Goal: Task Accomplishment & Management: Manage account settings

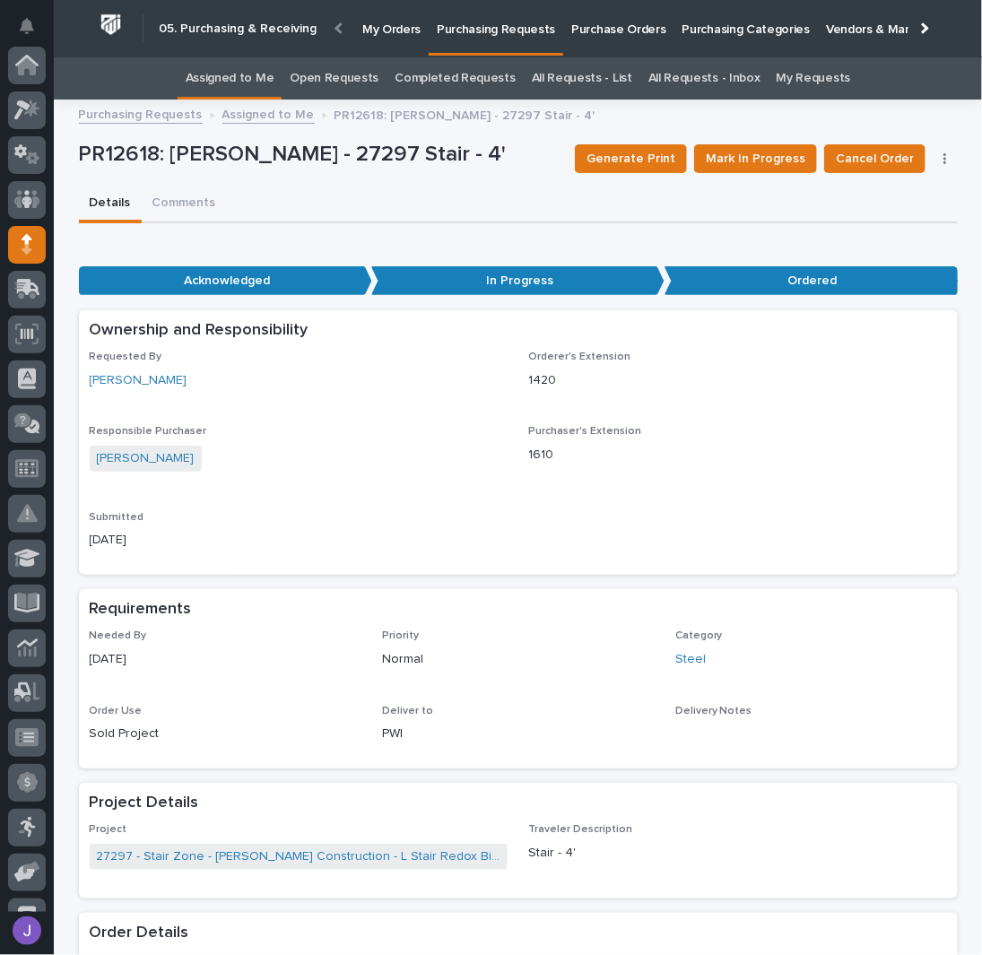
scroll to position [179, 0]
click at [208, 73] on link "Assigned to Me" at bounding box center [230, 78] width 89 height 42
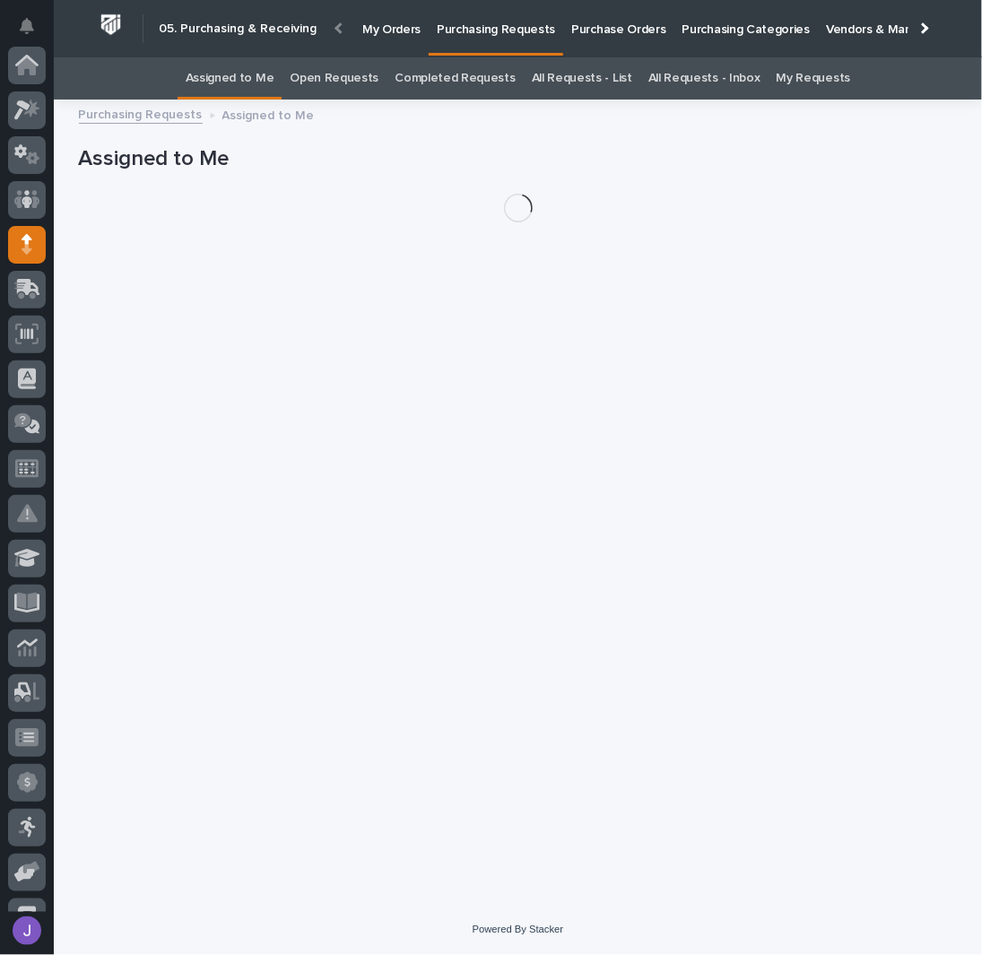
scroll to position [179, 0]
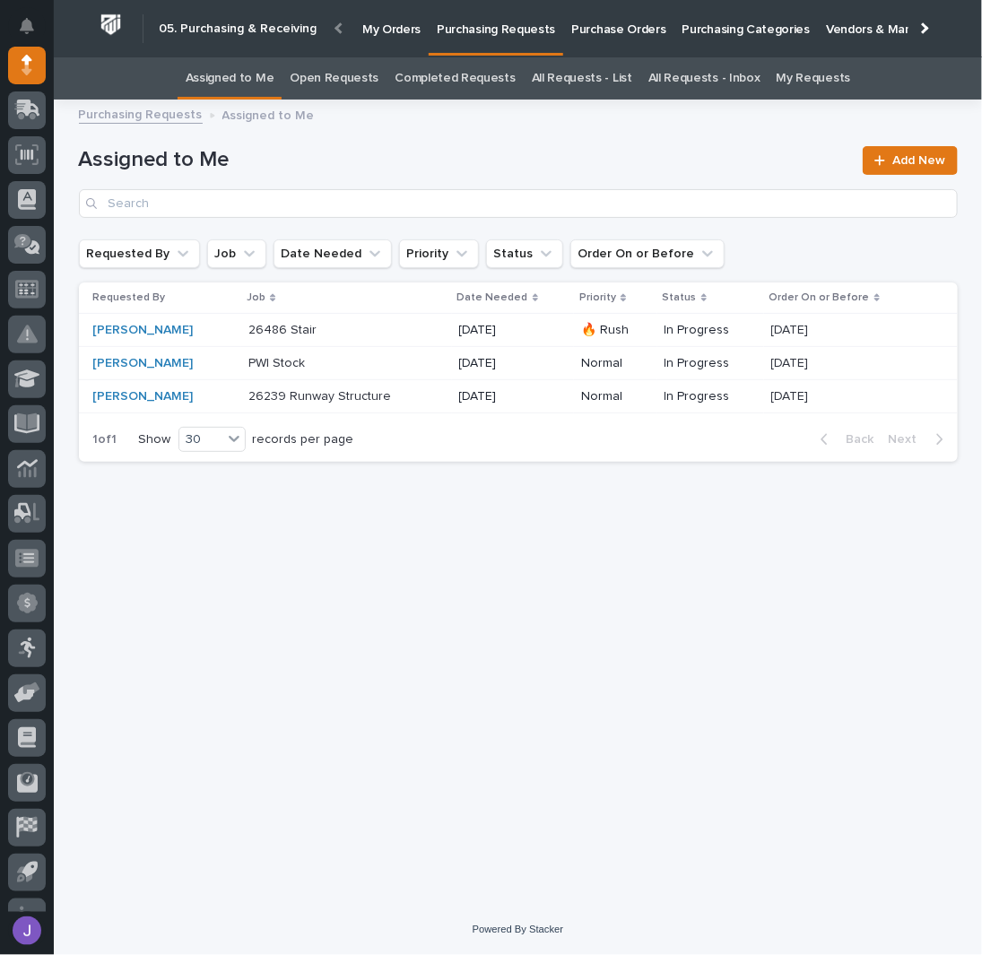
click at [167, 603] on div "Loading... Saving… Loading... Saving… Assigned to Me Add New Requested By Job D…" at bounding box center [518, 484] width 896 height 749
click at [118, 364] on link "[PERSON_NAME]" at bounding box center [143, 363] width 100 height 15
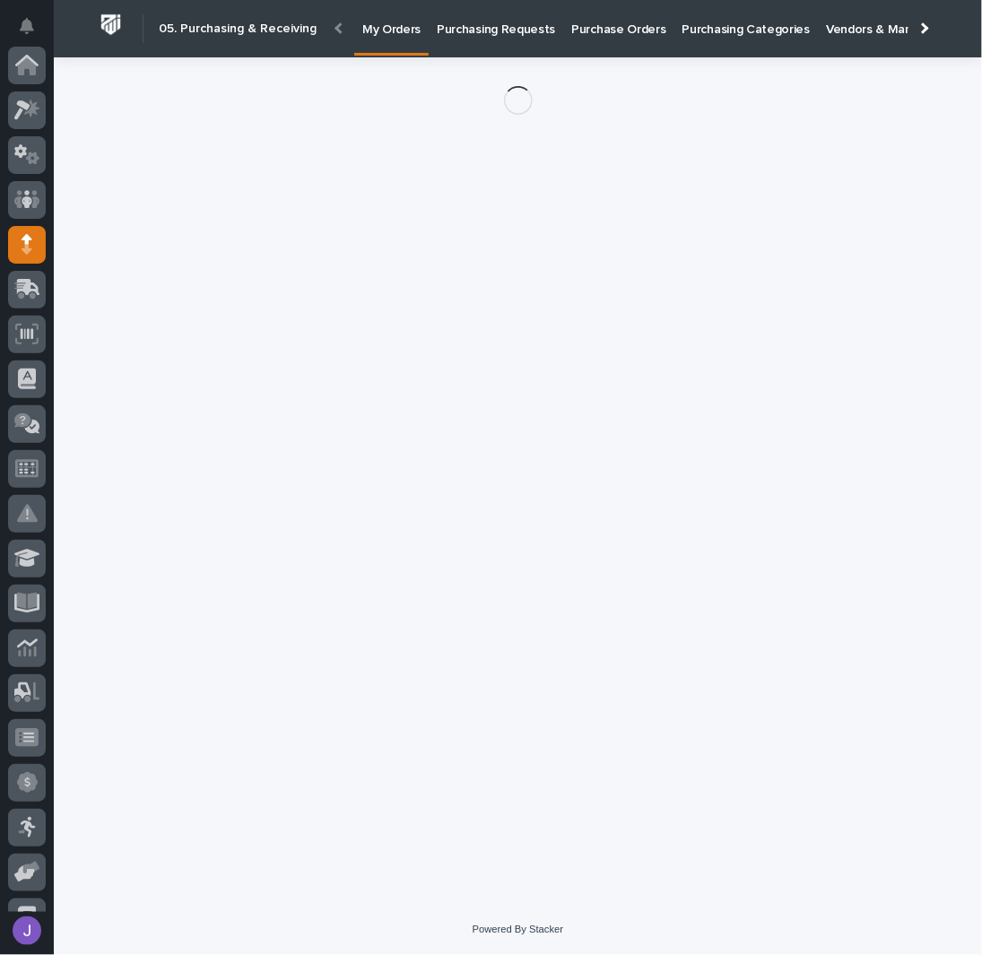
scroll to position [179, 0]
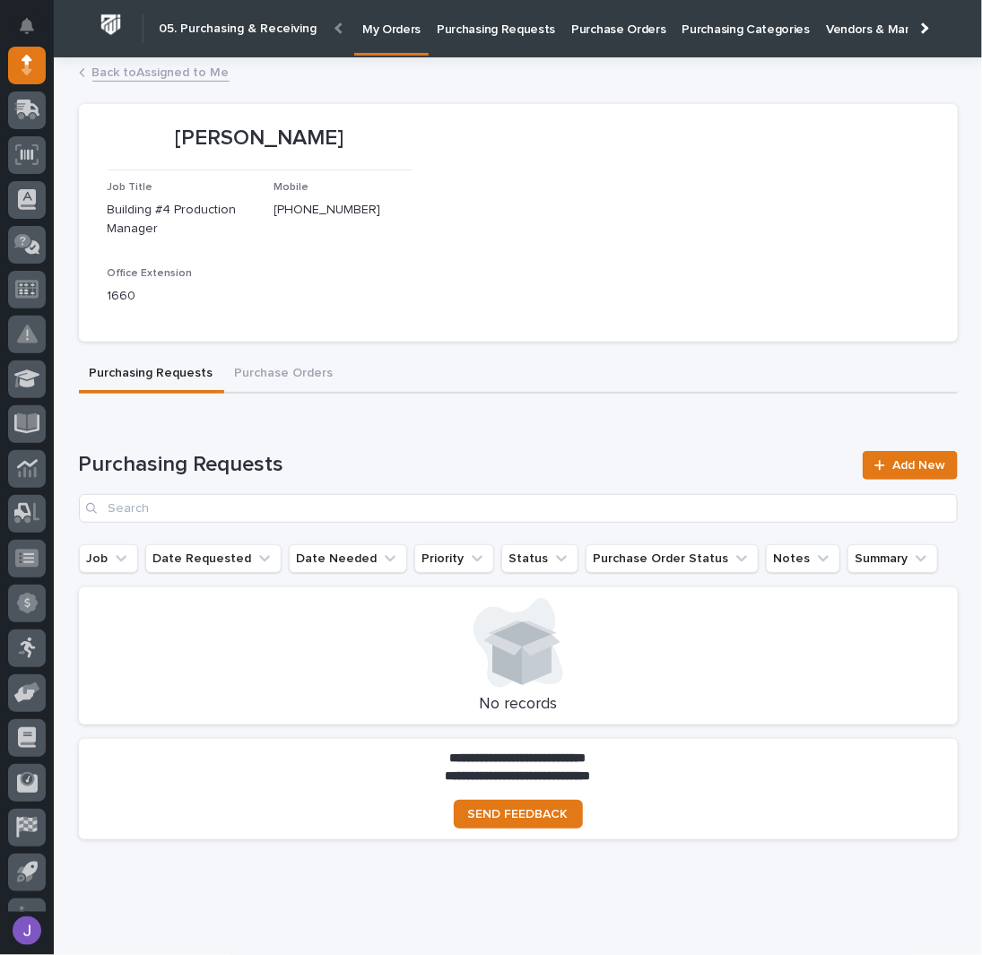
click at [150, 71] on link "Back to Assigned to Me" at bounding box center [160, 71] width 137 height 21
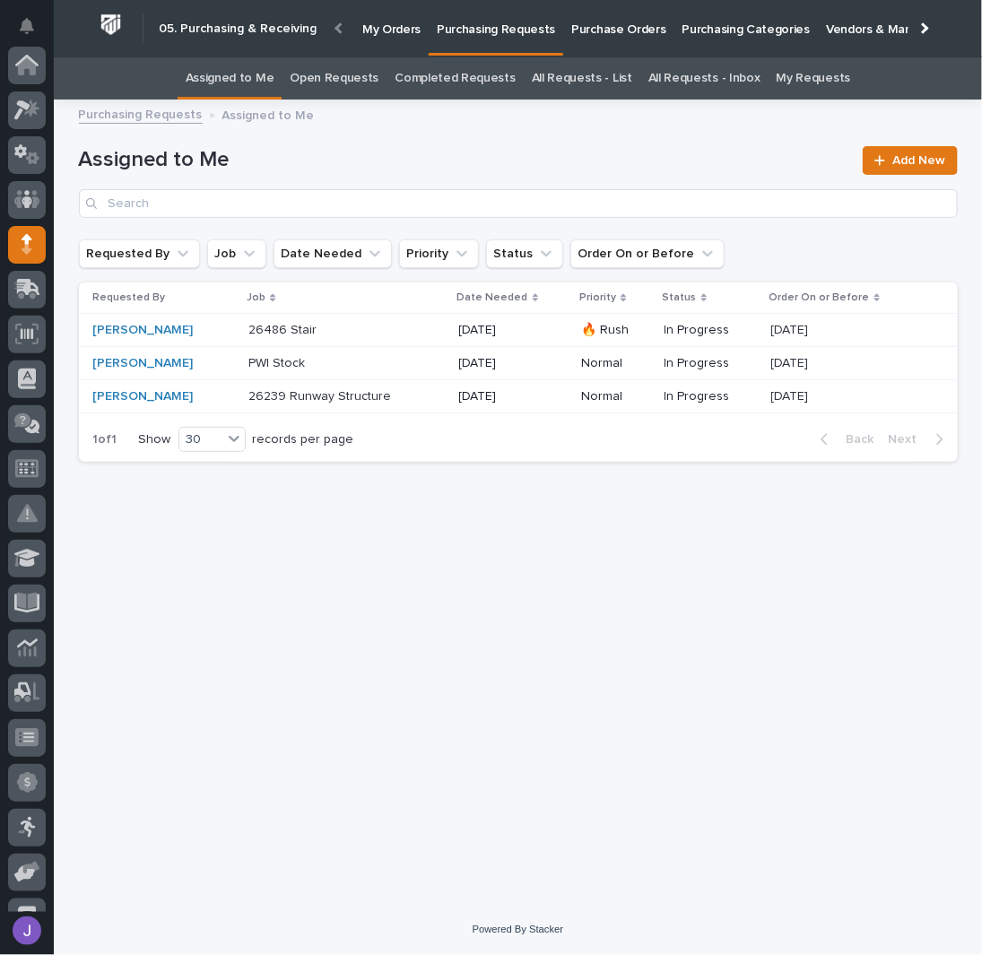
scroll to position [179, 0]
click at [576, 32] on p "Purchase Orders" at bounding box center [618, 19] width 94 height 38
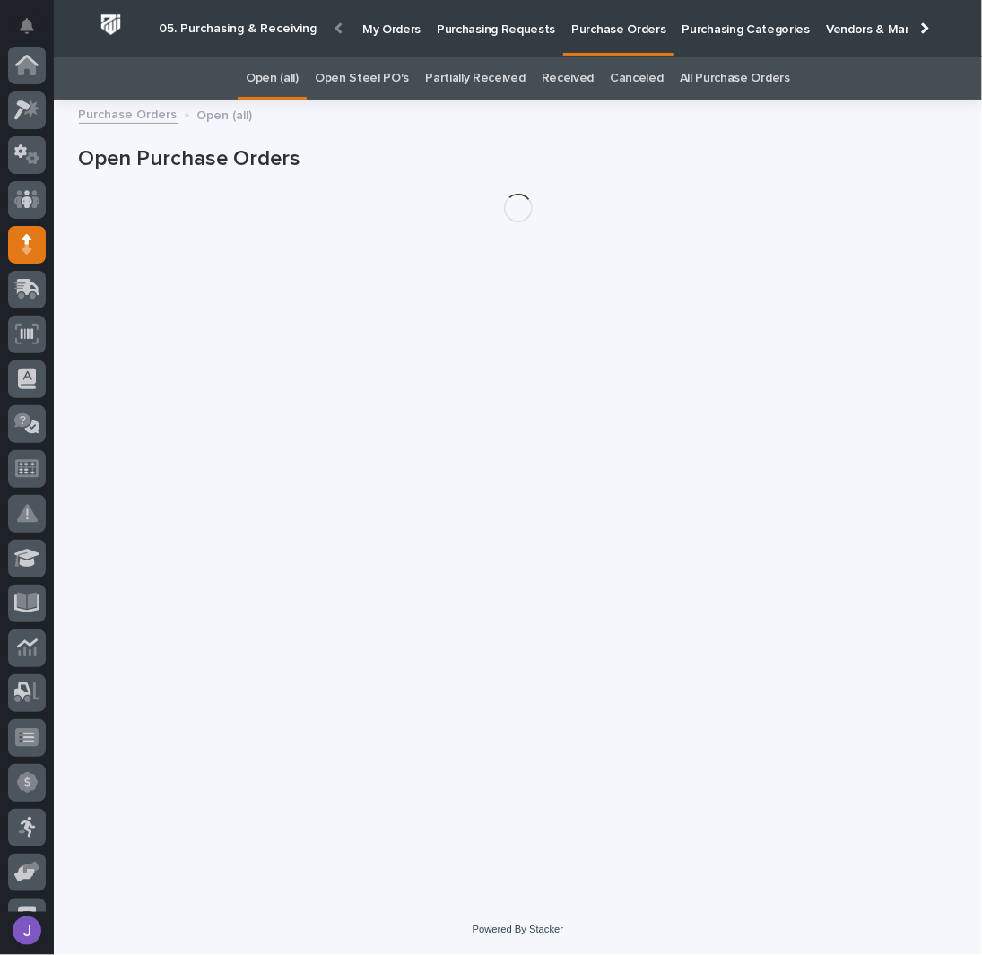
scroll to position [179, 0]
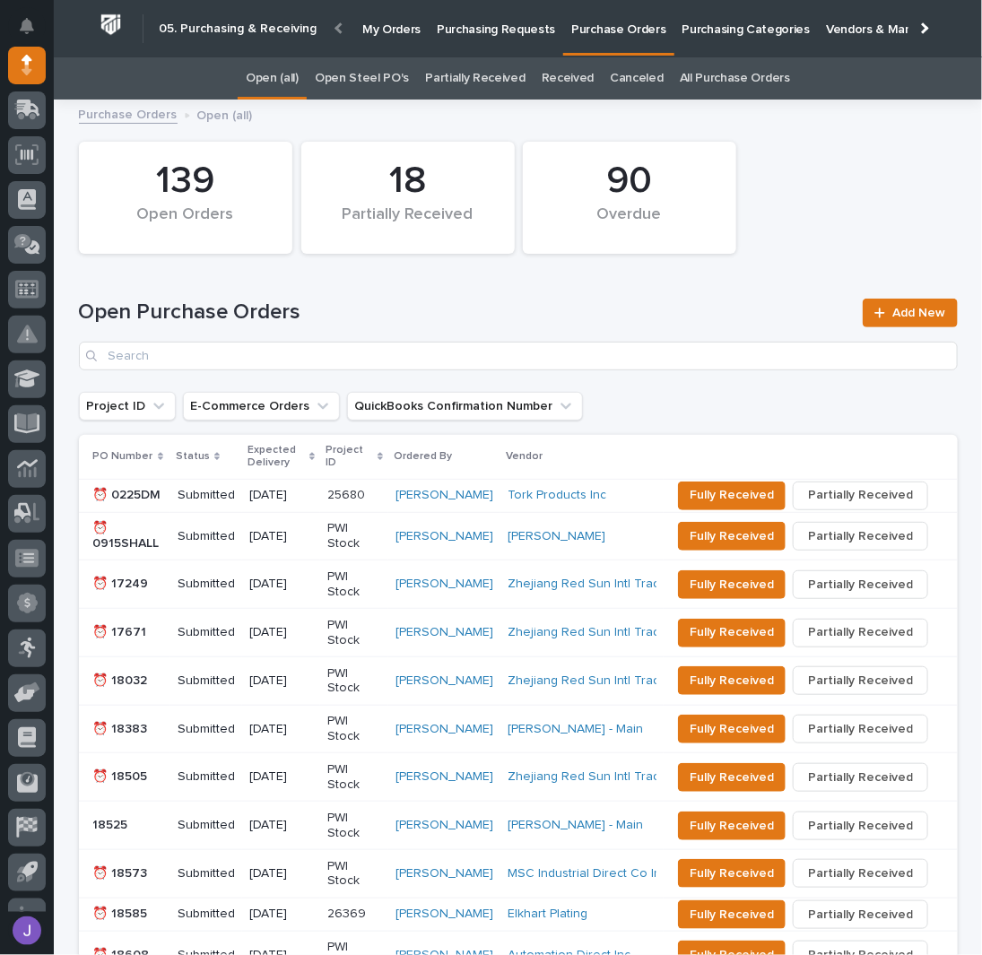
click at [394, 74] on link "Open Steel PO's" at bounding box center [362, 78] width 94 height 42
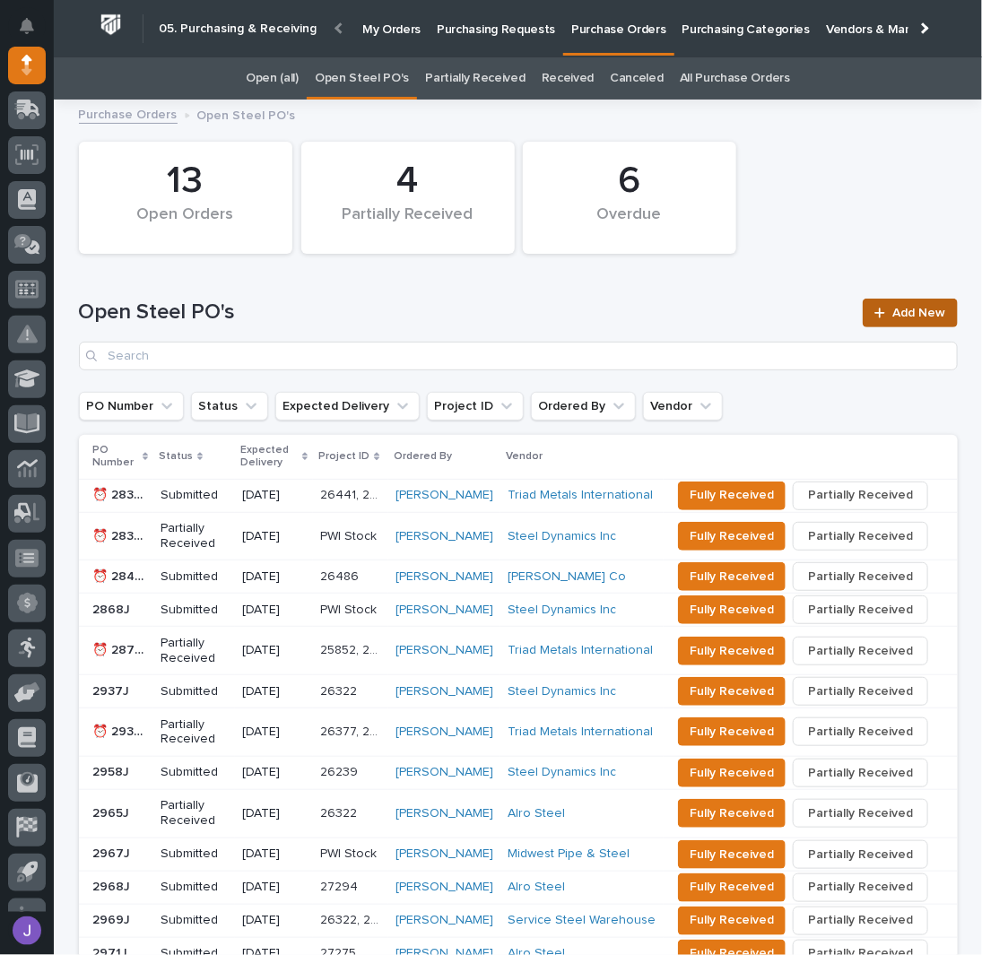
click at [914, 304] on link "Add New" at bounding box center [909, 313] width 94 height 29
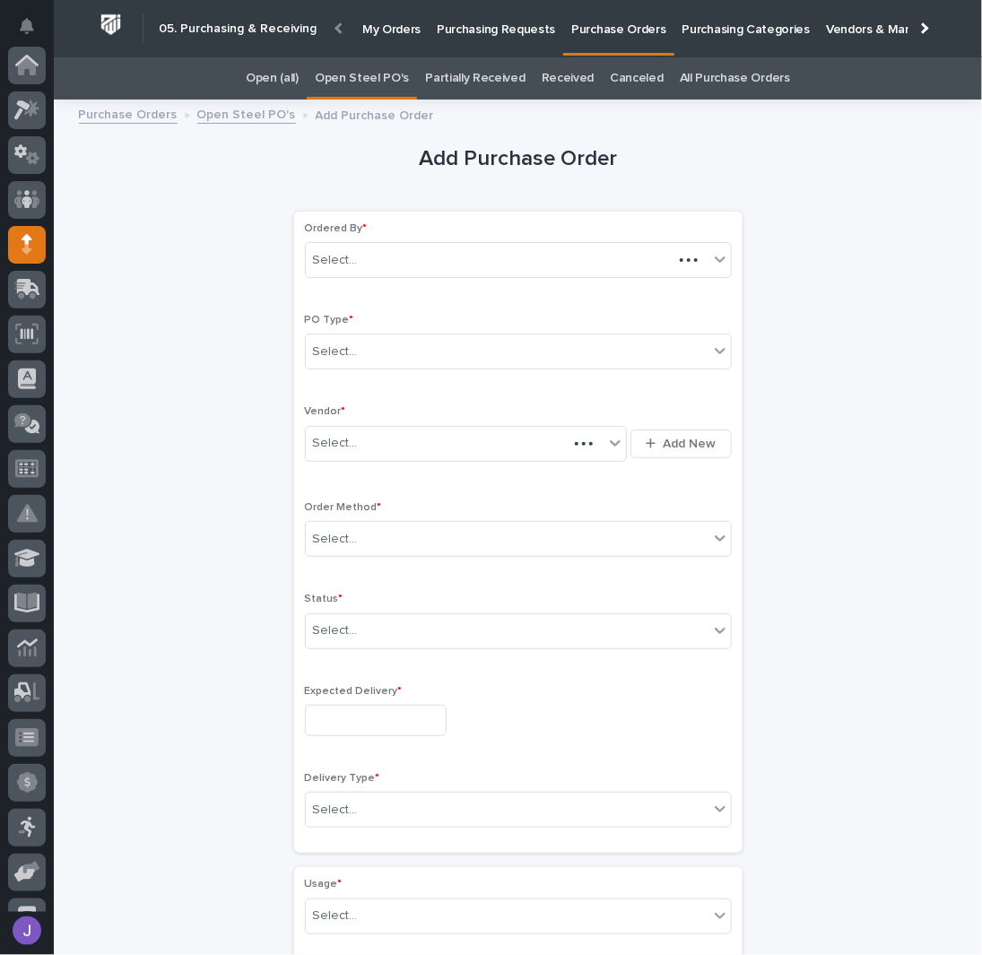
scroll to position [179, 0]
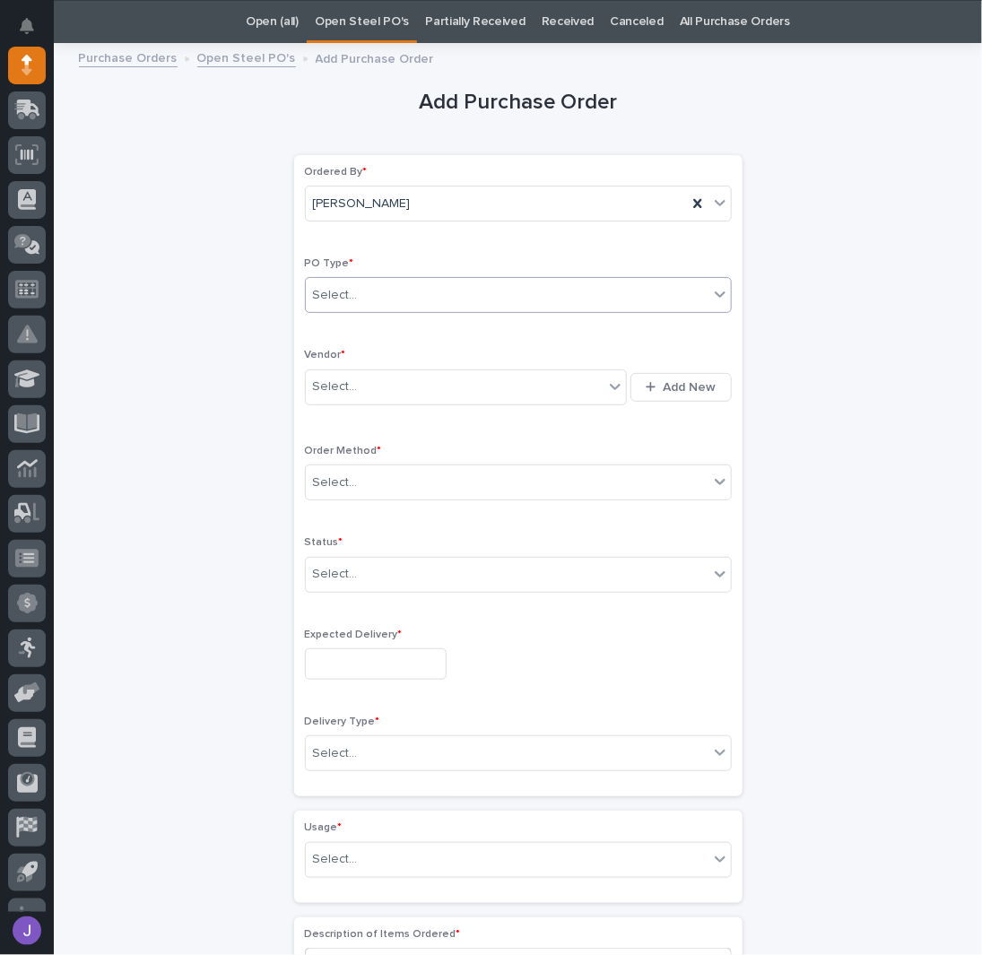
click at [391, 294] on div "Select..." at bounding box center [507, 296] width 403 height 30
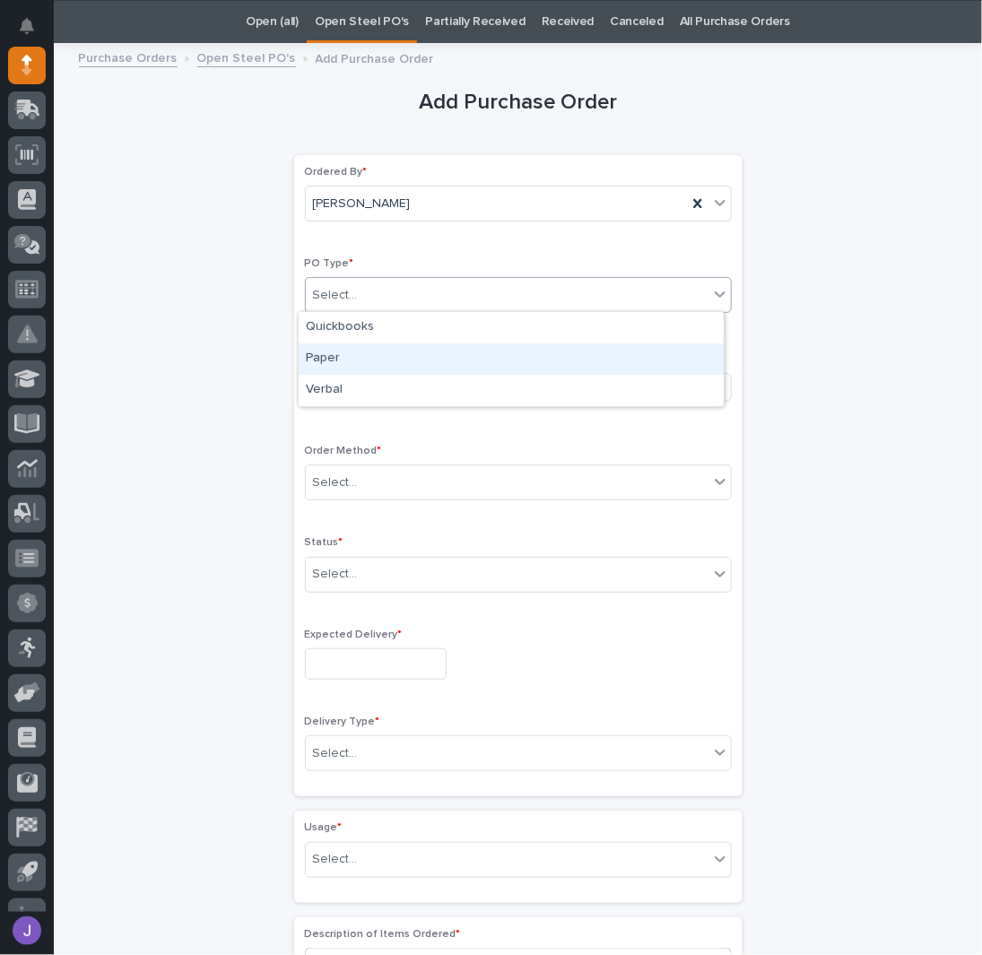
click at [337, 351] on div "Paper" at bounding box center [511, 358] width 425 height 31
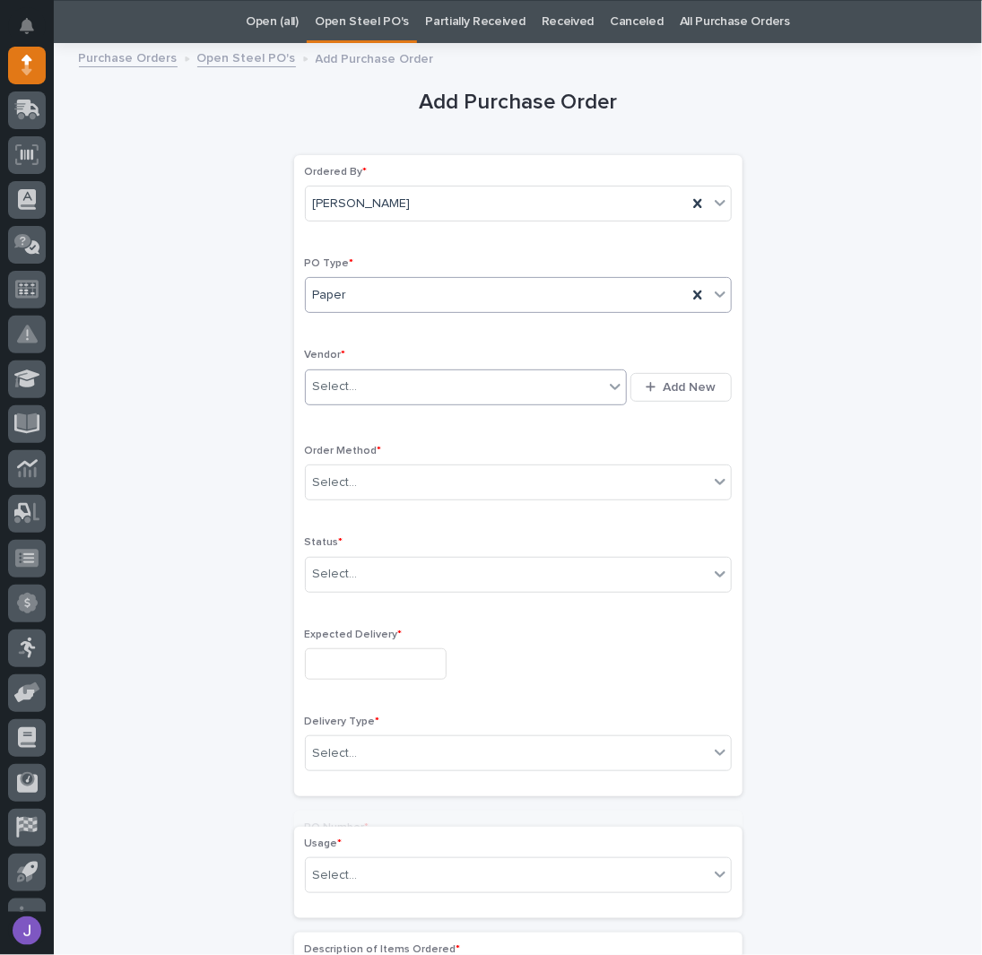
click at [331, 380] on div "Select..." at bounding box center [335, 386] width 45 height 19
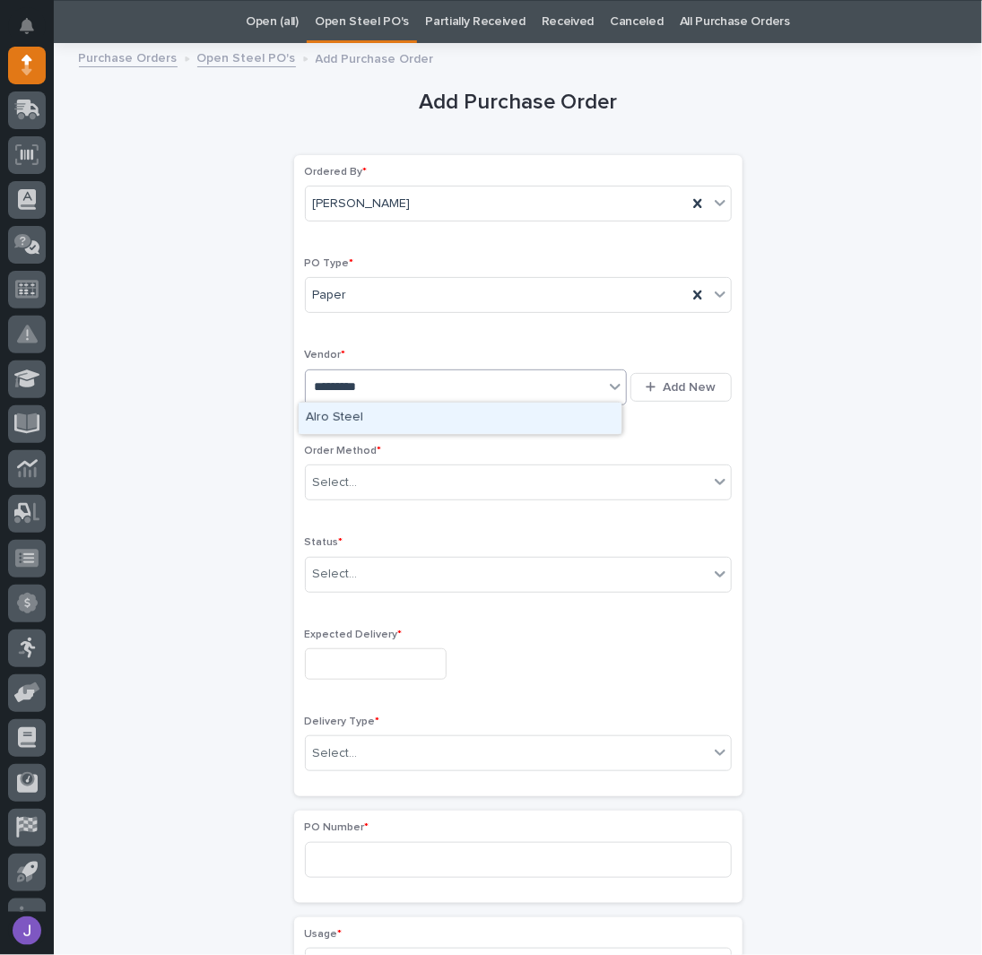
type input "**********"
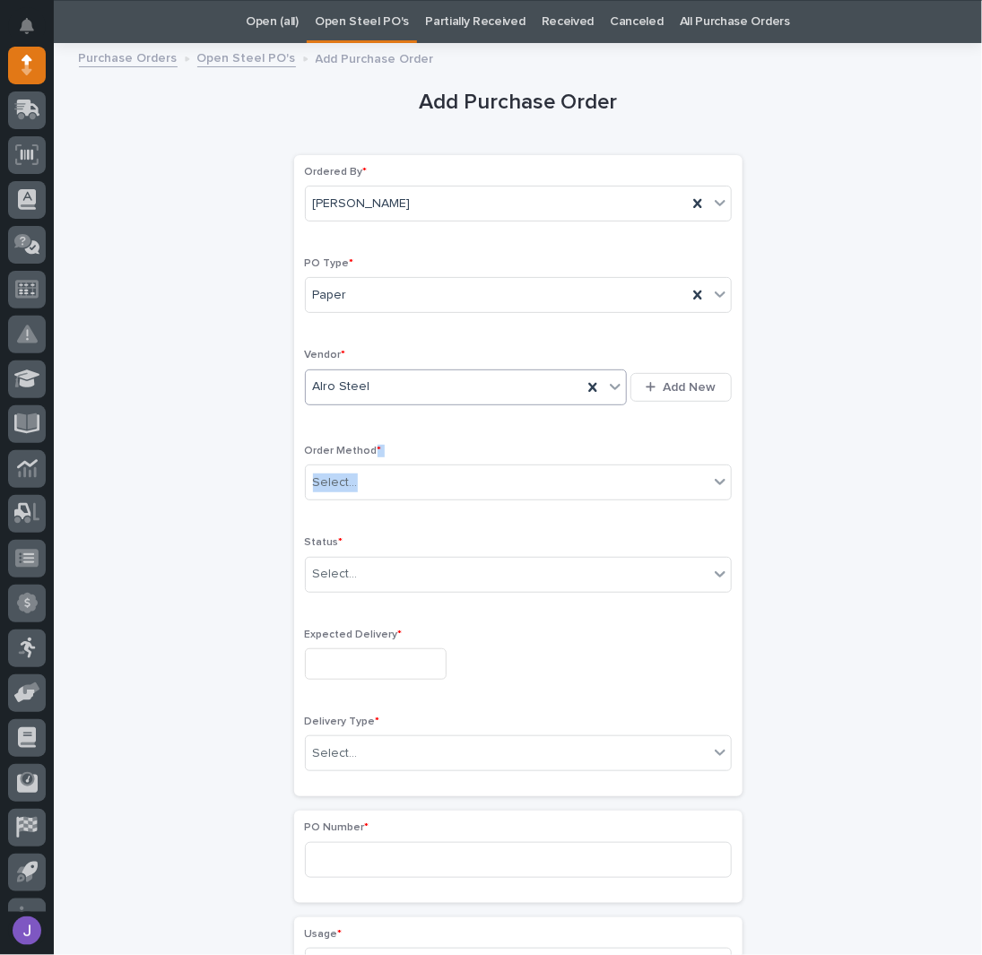
click at [362, 458] on div "Order Method * Select..." at bounding box center [518, 480] width 427 height 70
click at [364, 480] on div "Select..." at bounding box center [507, 483] width 403 height 30
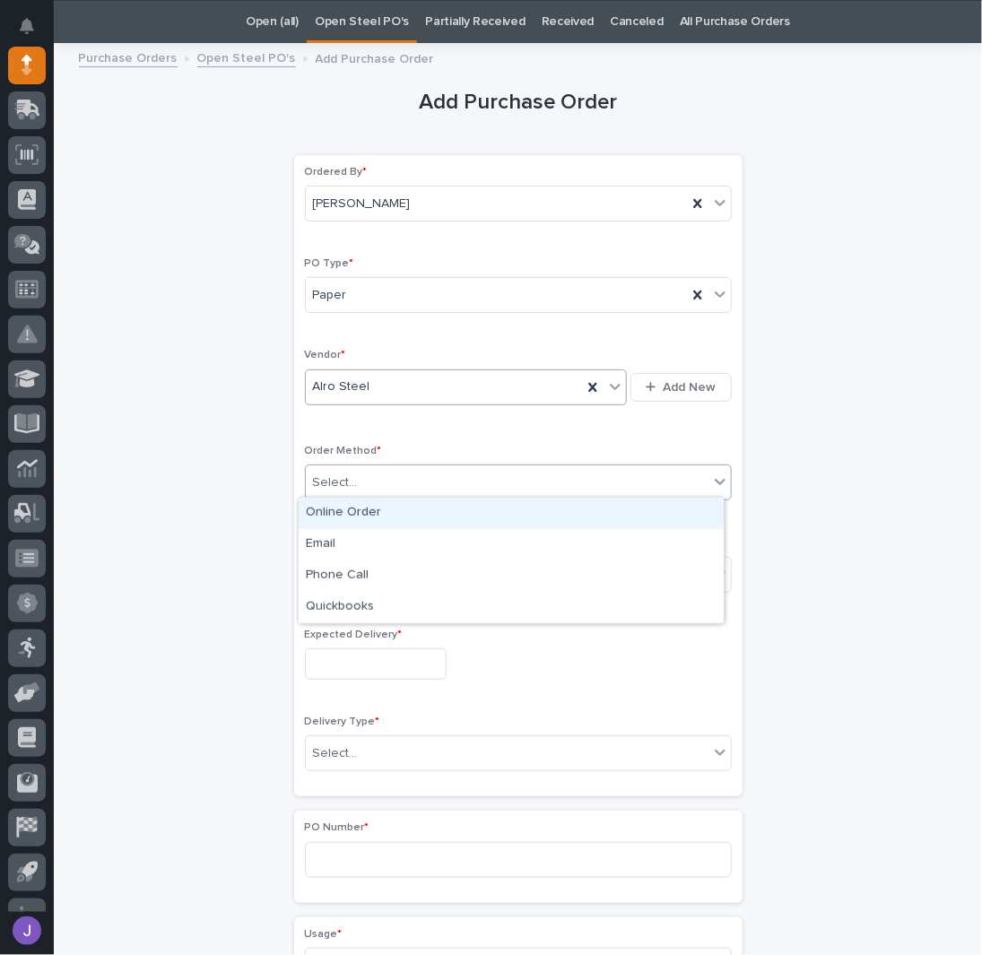
click at [359, 521] on div "Online Order" at bounding box center [511, 513] width 425 height 31
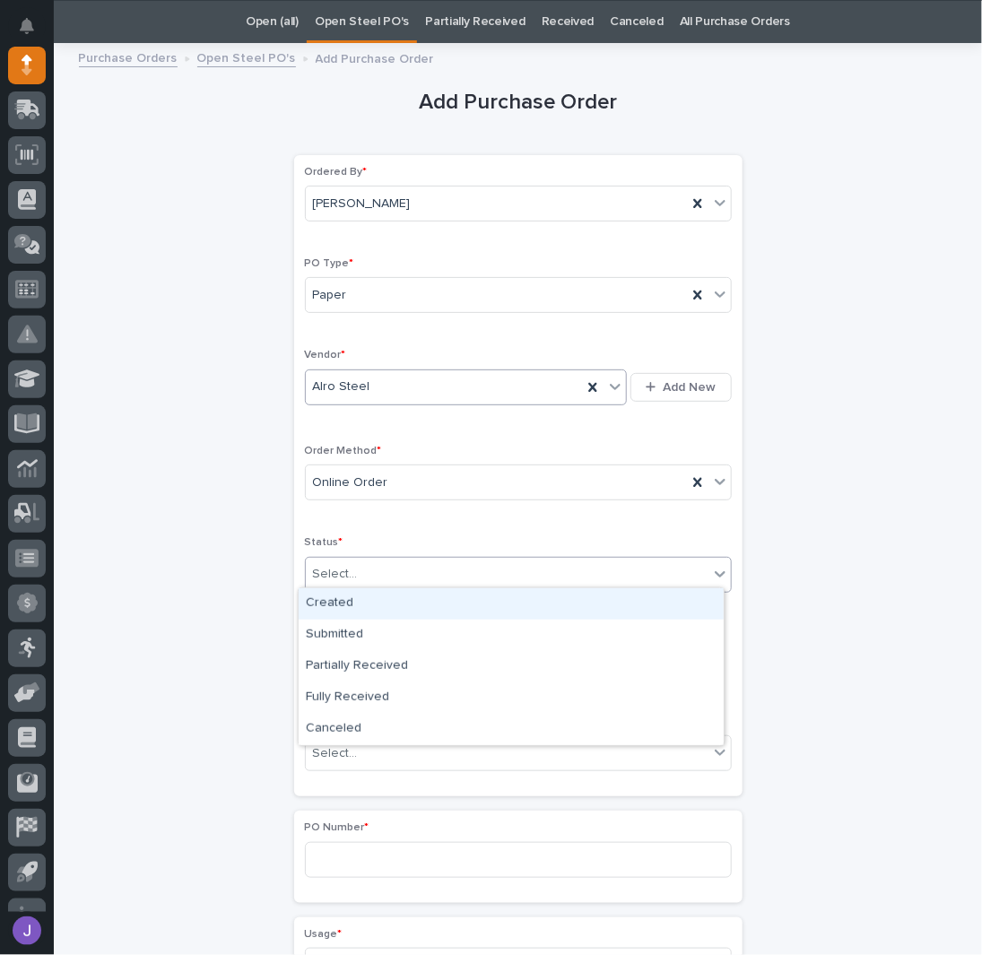
click at [359, 578] on div at bounding box center [360, 574] width 2 height 19
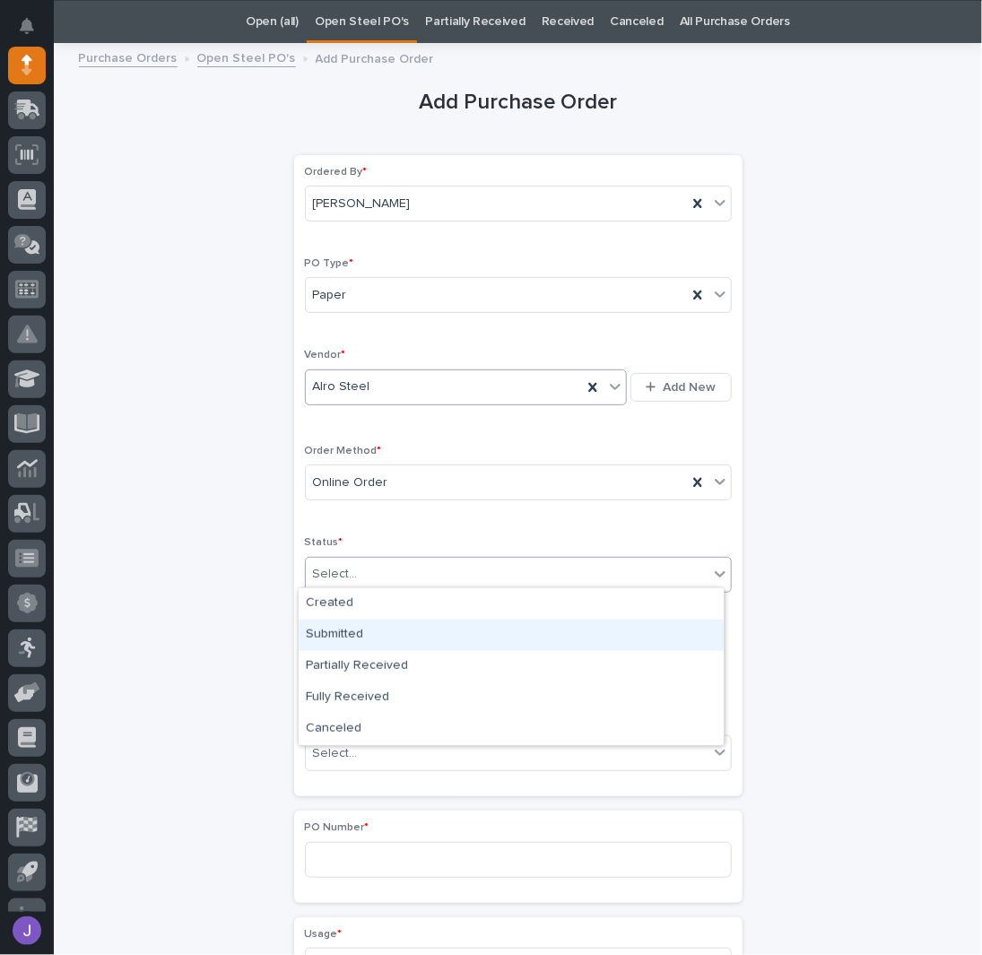
click at [353, 627] on div "Submitted" at bounding box center [511, 634] width 425 height 31
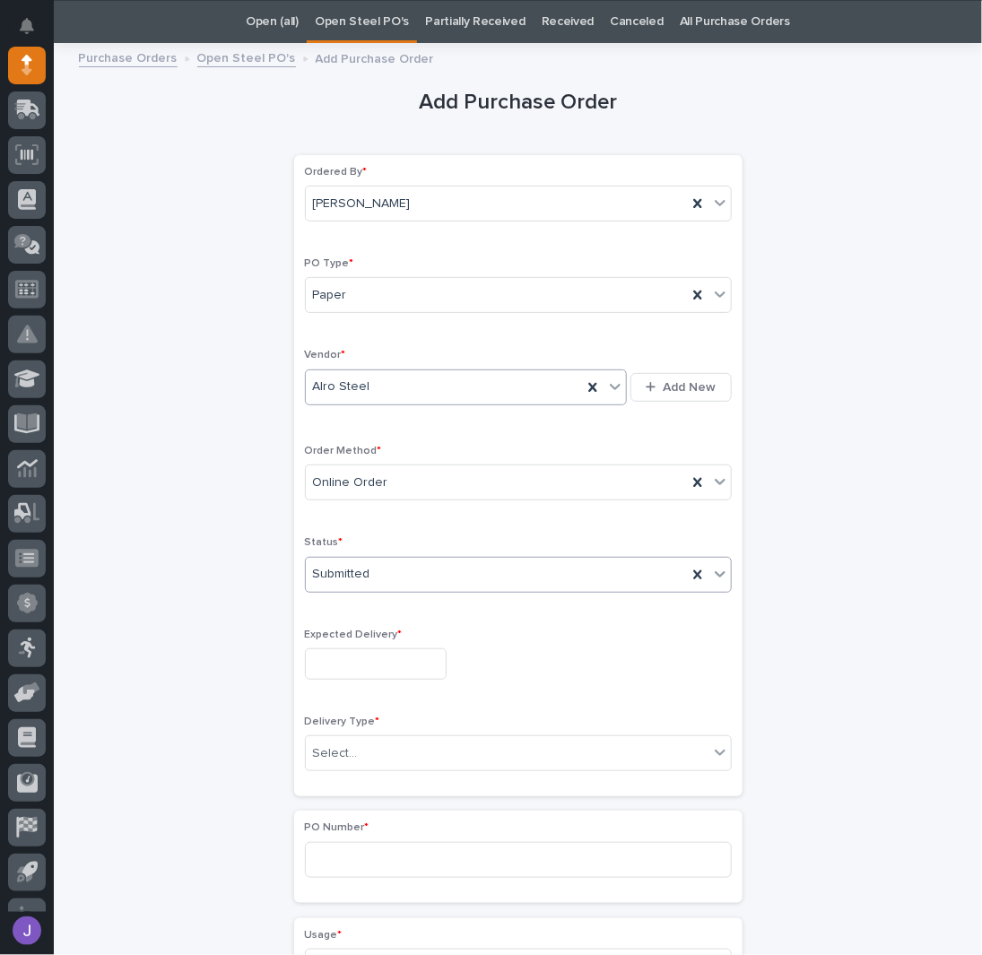
click at [356, 650] on input "text" at bounding box center [376, 663] width 142 height 31
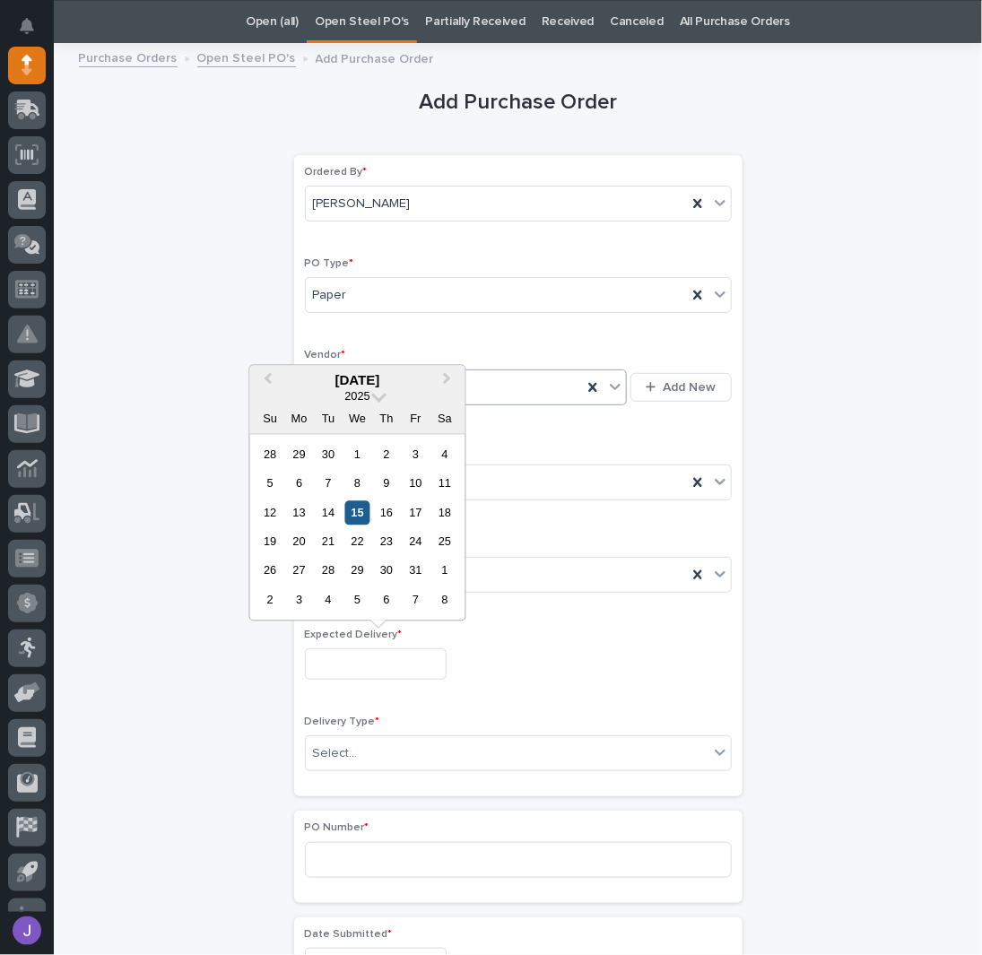
click at [362, 517] on div "15" at bounding box center [357, 512] width 24 height 24
type input "**********"
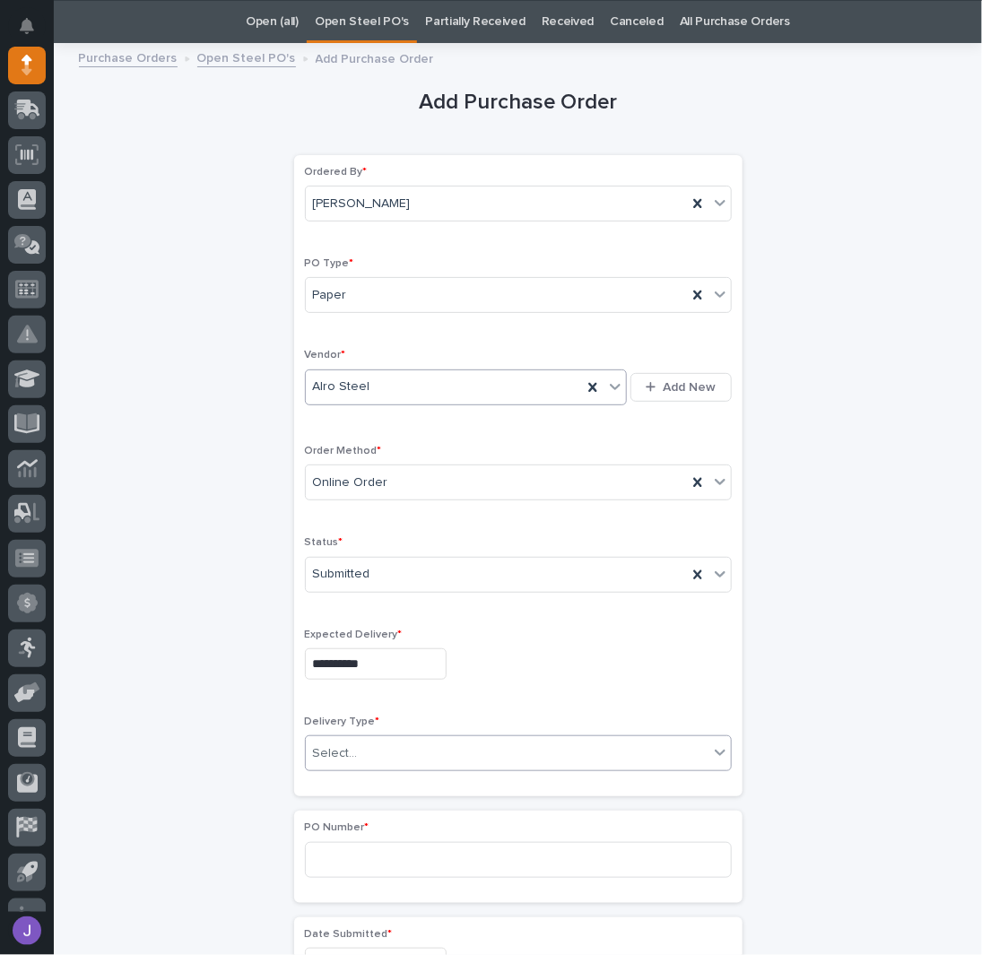
click at [356, 754] on div "Select..." at bounding box center [507, 754] width 403 height 30
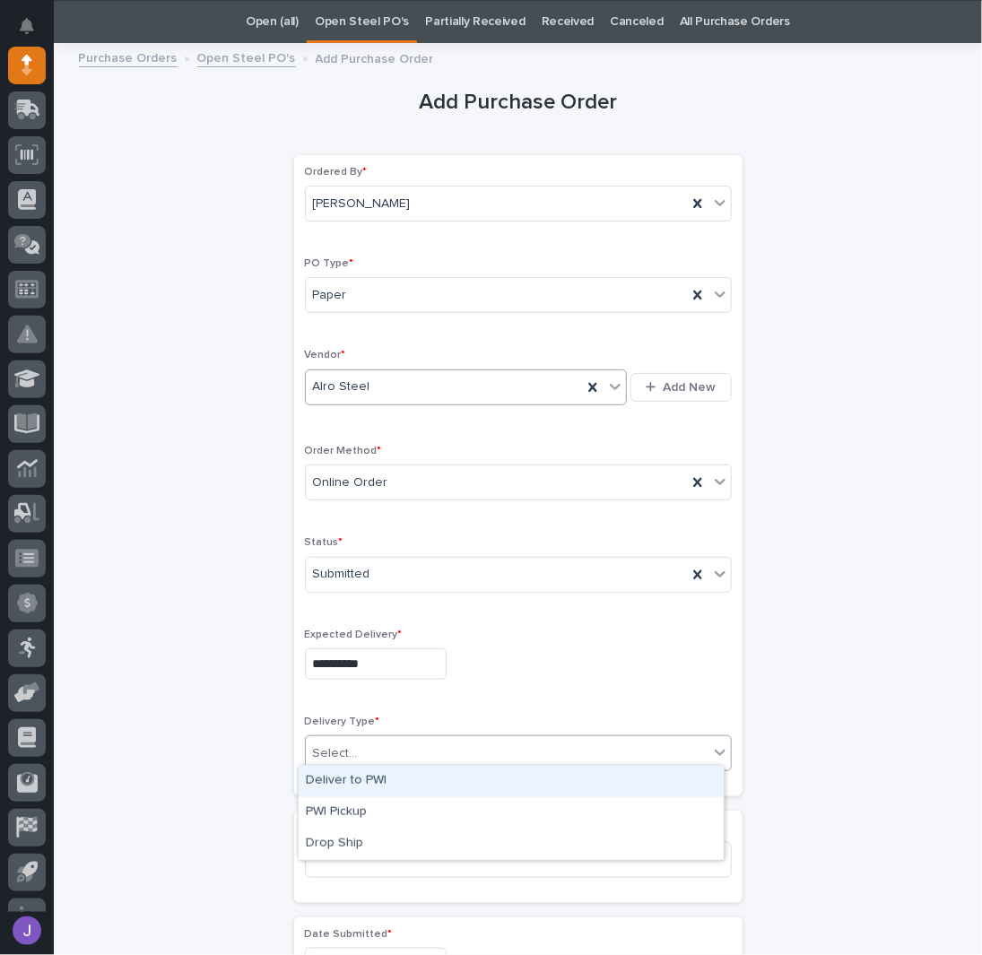
click at [333, 786] on div "Deliver to PWI" at bounding box center [511, 781] width 425 height 31
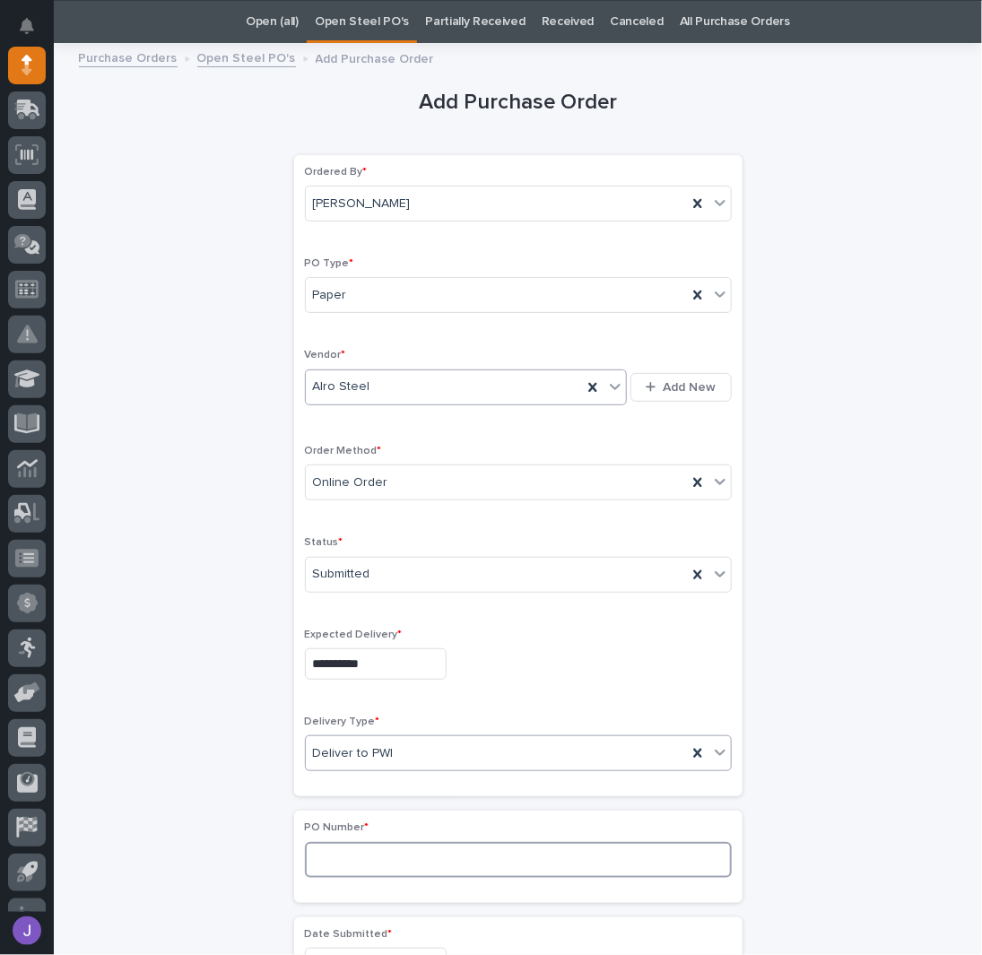
click at [330, 842] on input at bounding box center [518, 860] width 427 height 36
type input "2"
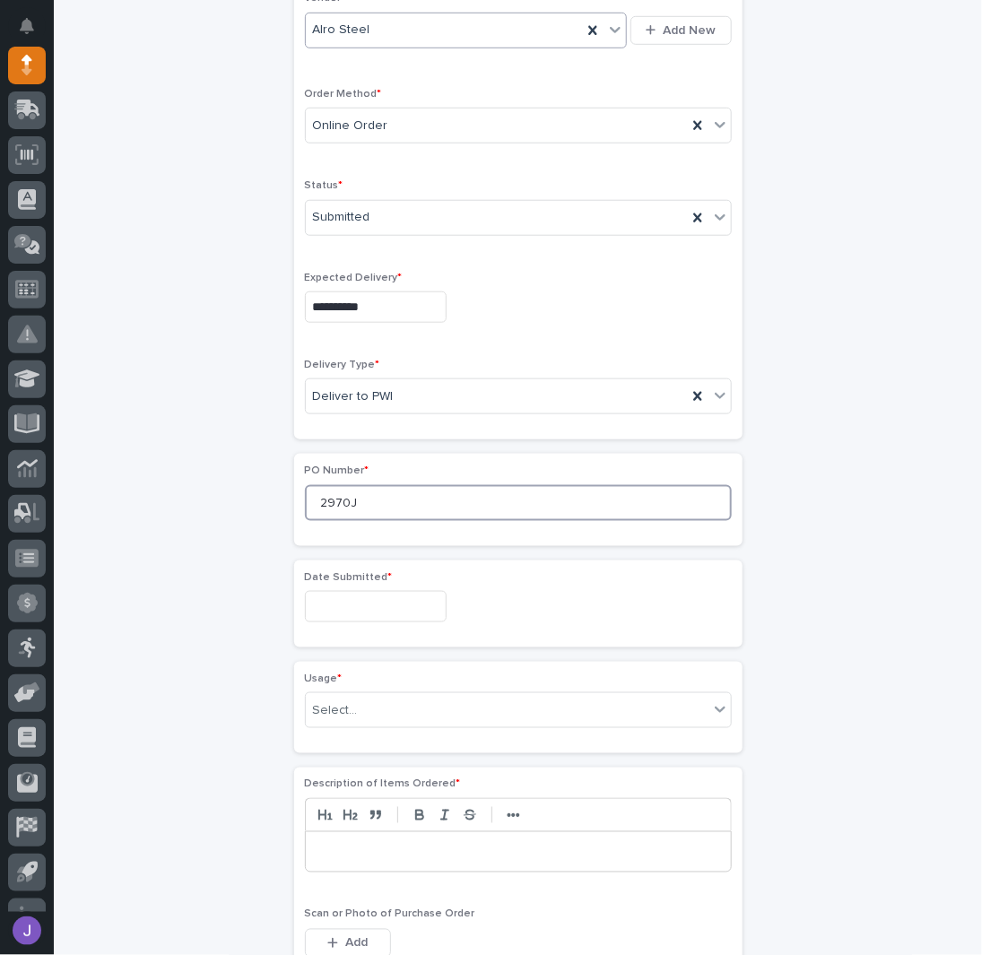
scroll to position [415, 0]
type input "2970J"
click at [337, 595] on input "text" at bounding box center [376, 604] width 142 height 31
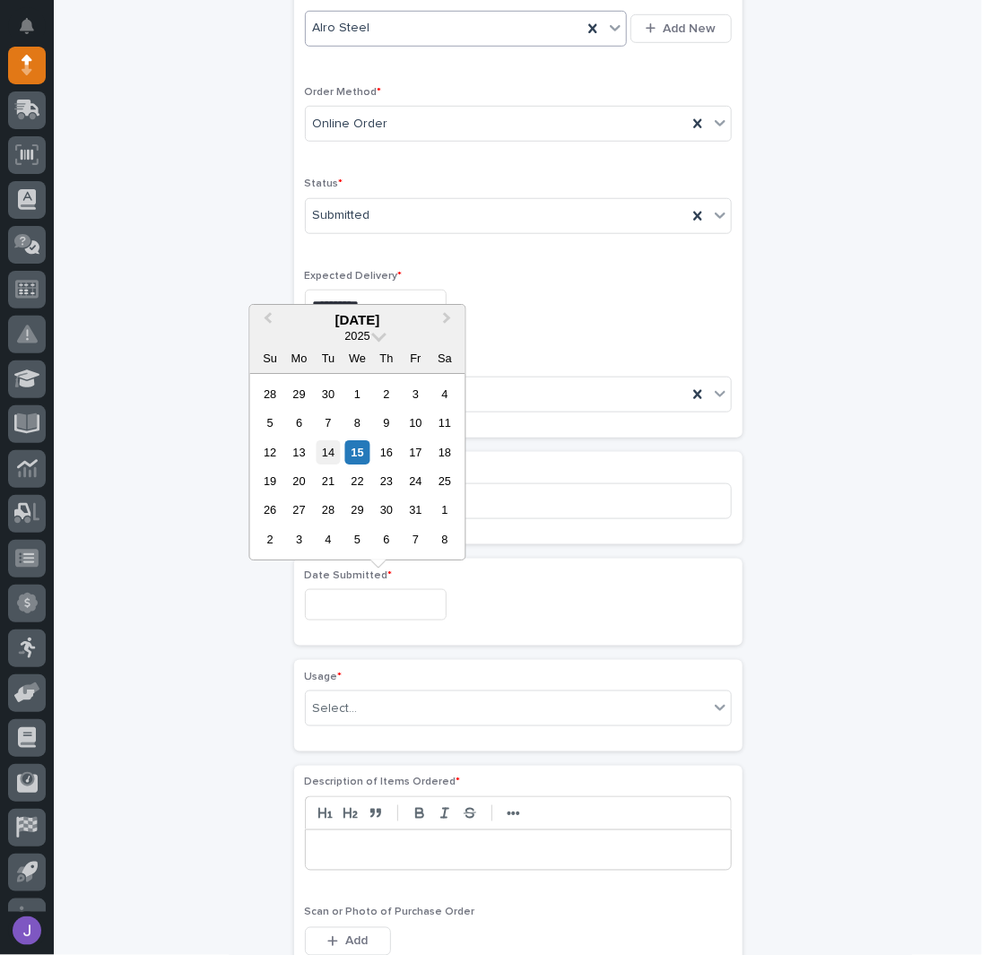
click at [328, 456] on div "14" at bounding box center [328, 452] width 24 height 24
type input "**********"
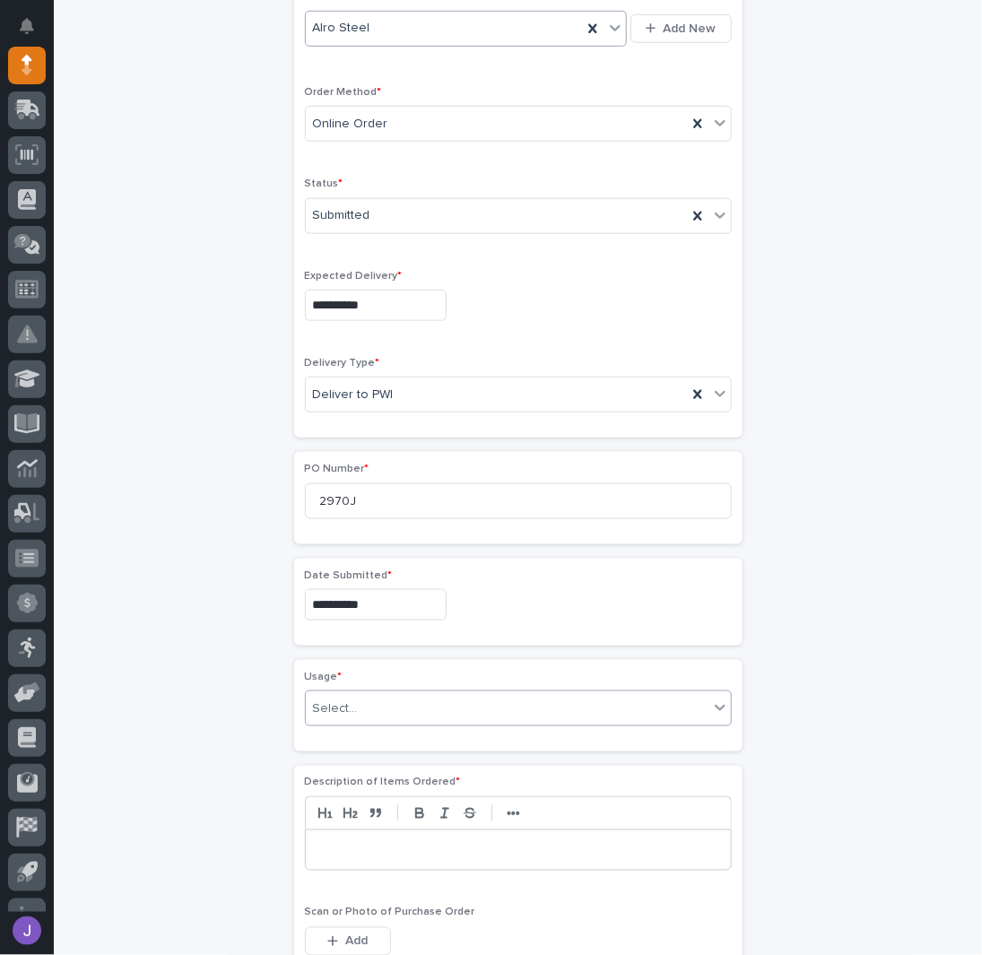
click at [342, 699] on div "Select..." at bounding box center [335, 708] width 45 height 19
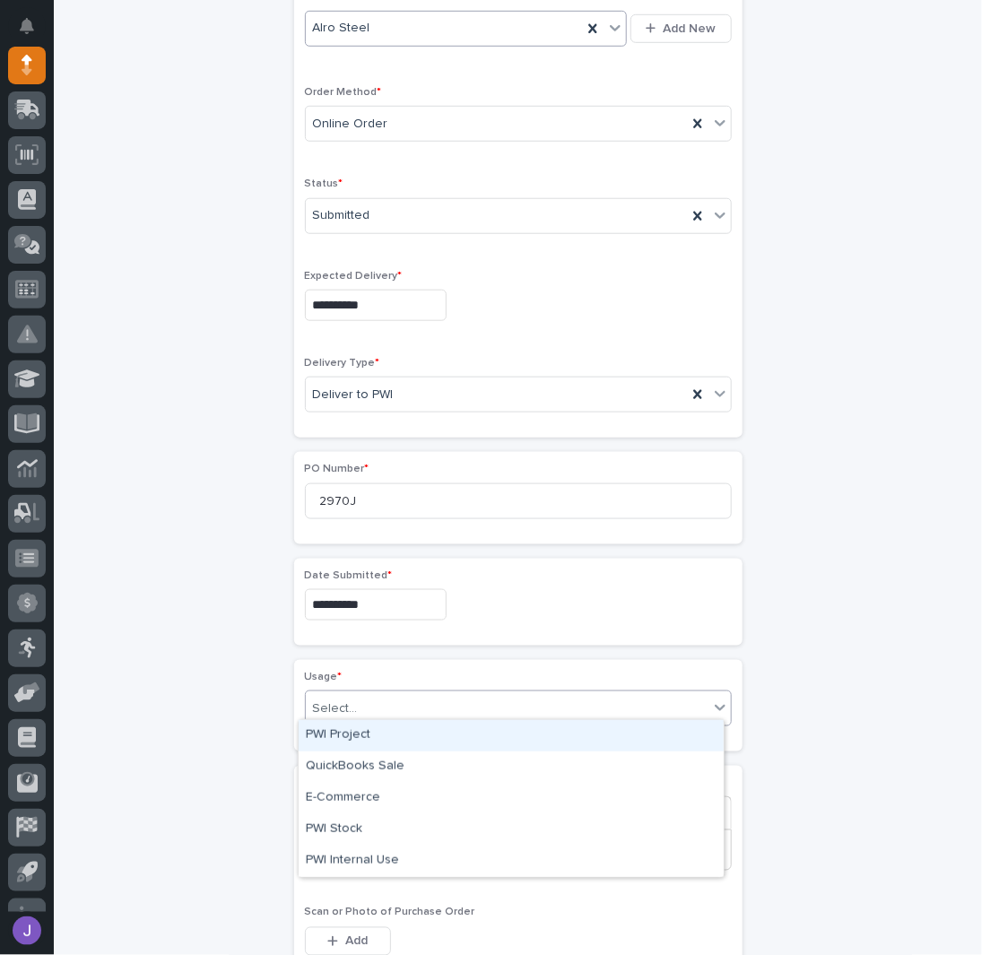
click at [341, 737] on div "PWI Project" at bounding box center [511, 735] width 425 height 31
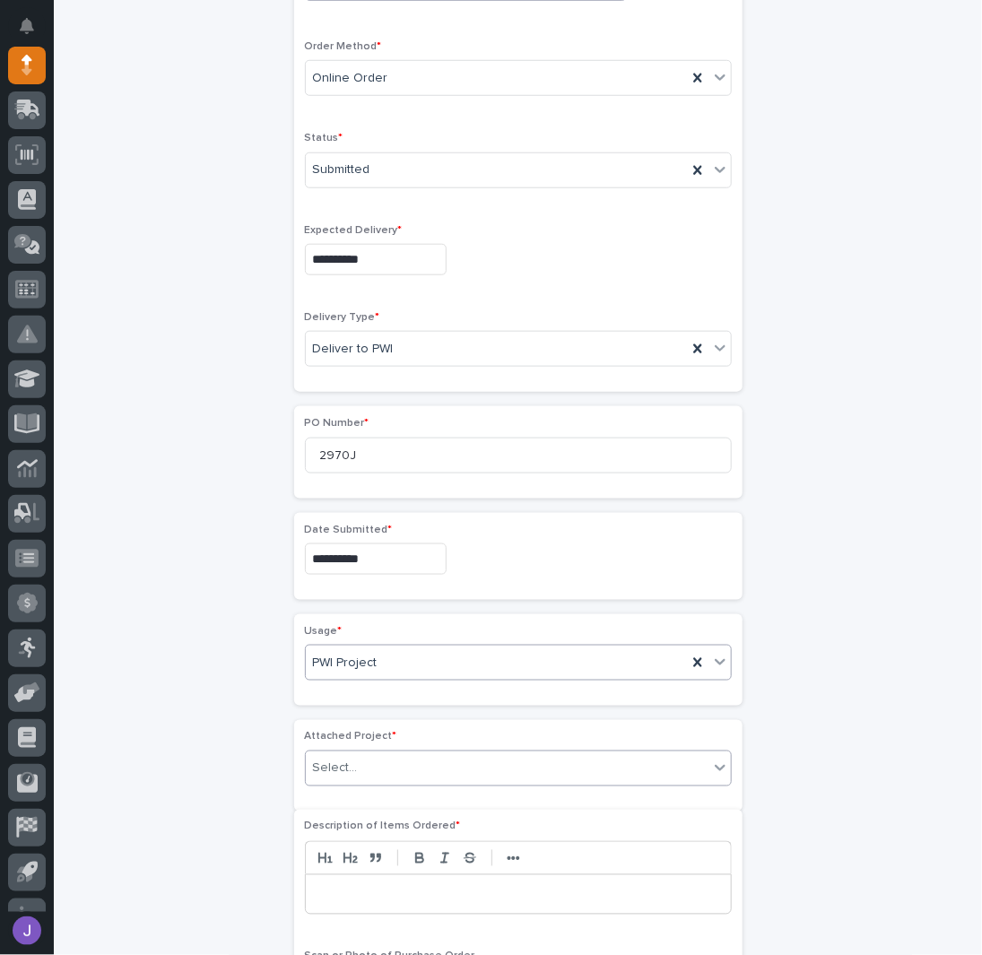
scroll to position [468, 0]
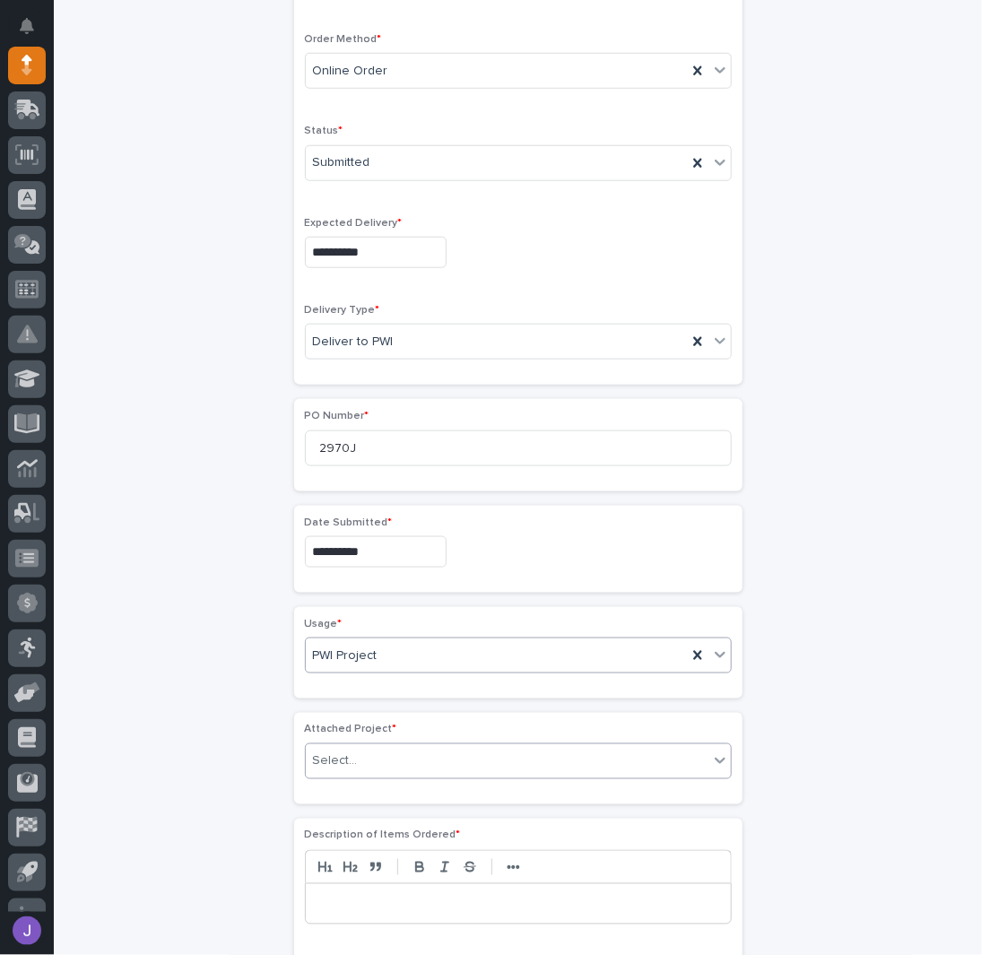
click at [333, 760] on div "Select..." at bounding box center [335, 761] width 45 height 19
type input "*****"
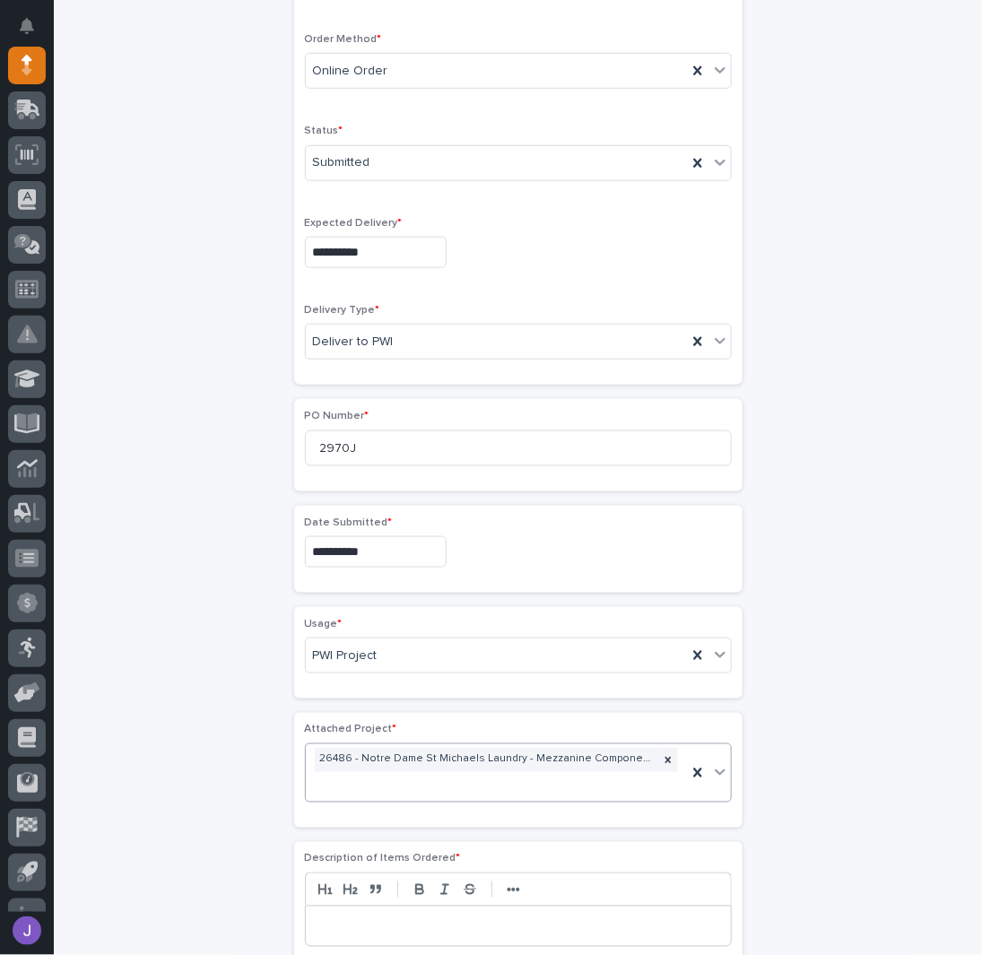
click at [355, 917] on p at bounding box center [518, 926] width 398 height 18
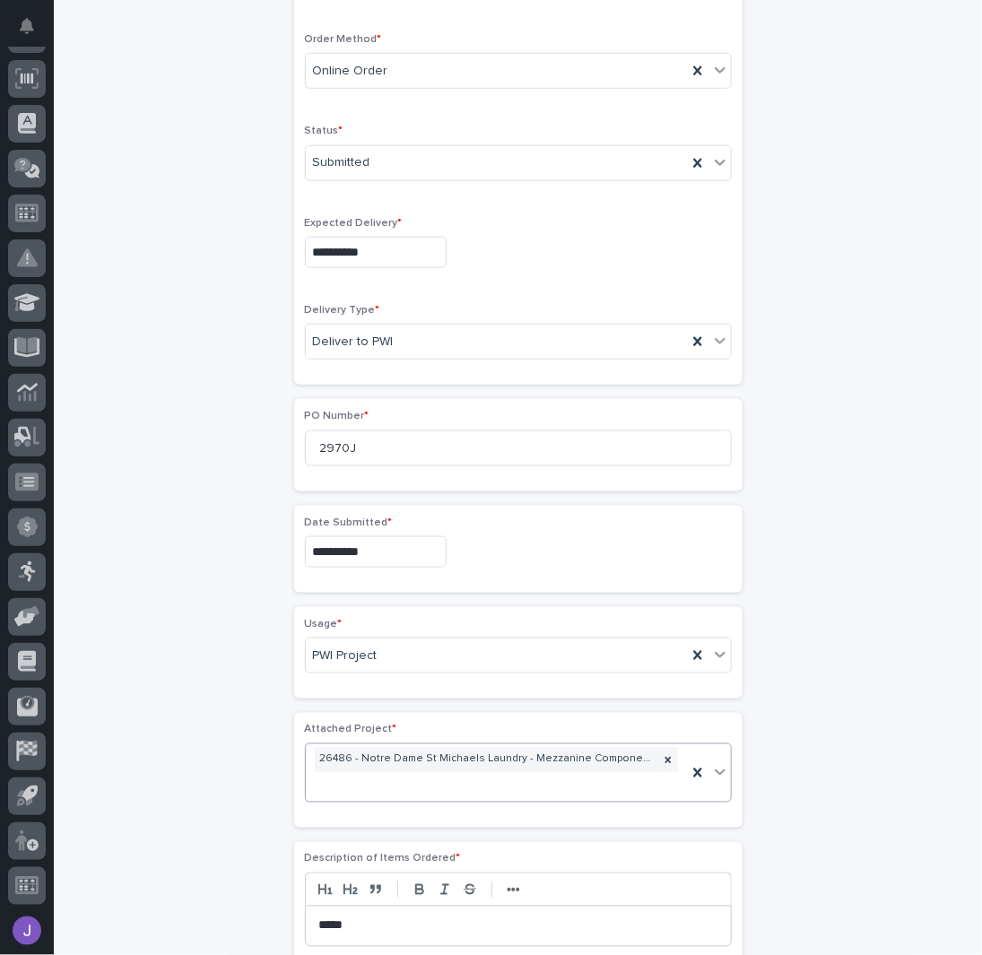
scroll to position [707, 0]
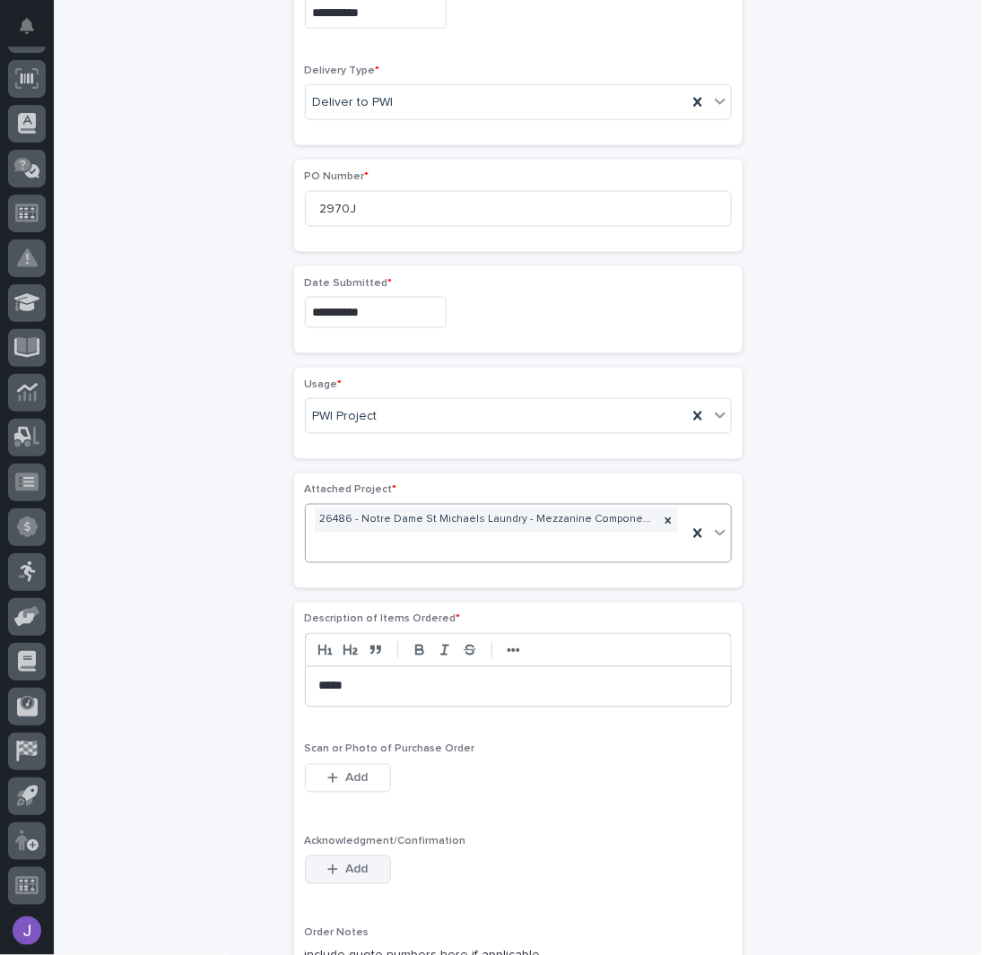
click at [335, 855] on button "Add" at bounding box center [348, 869] width 86 height 29
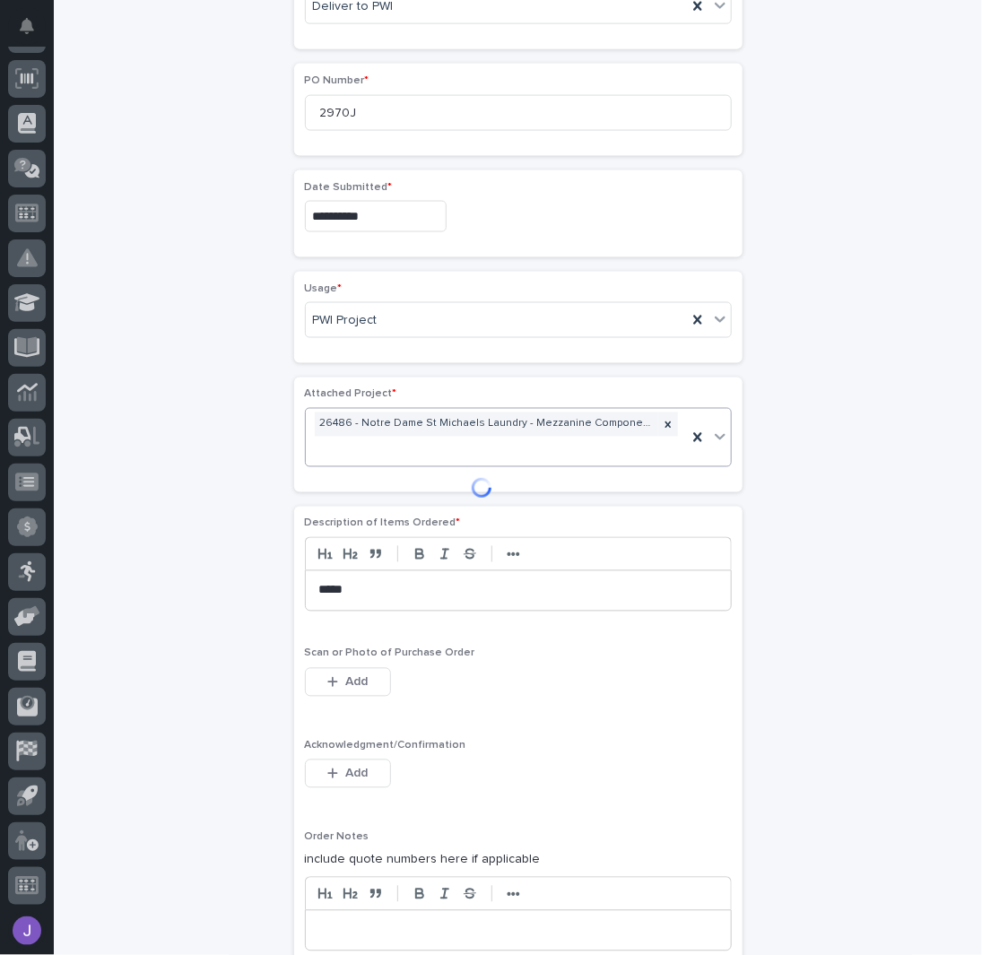
scroll to position [827, 0]
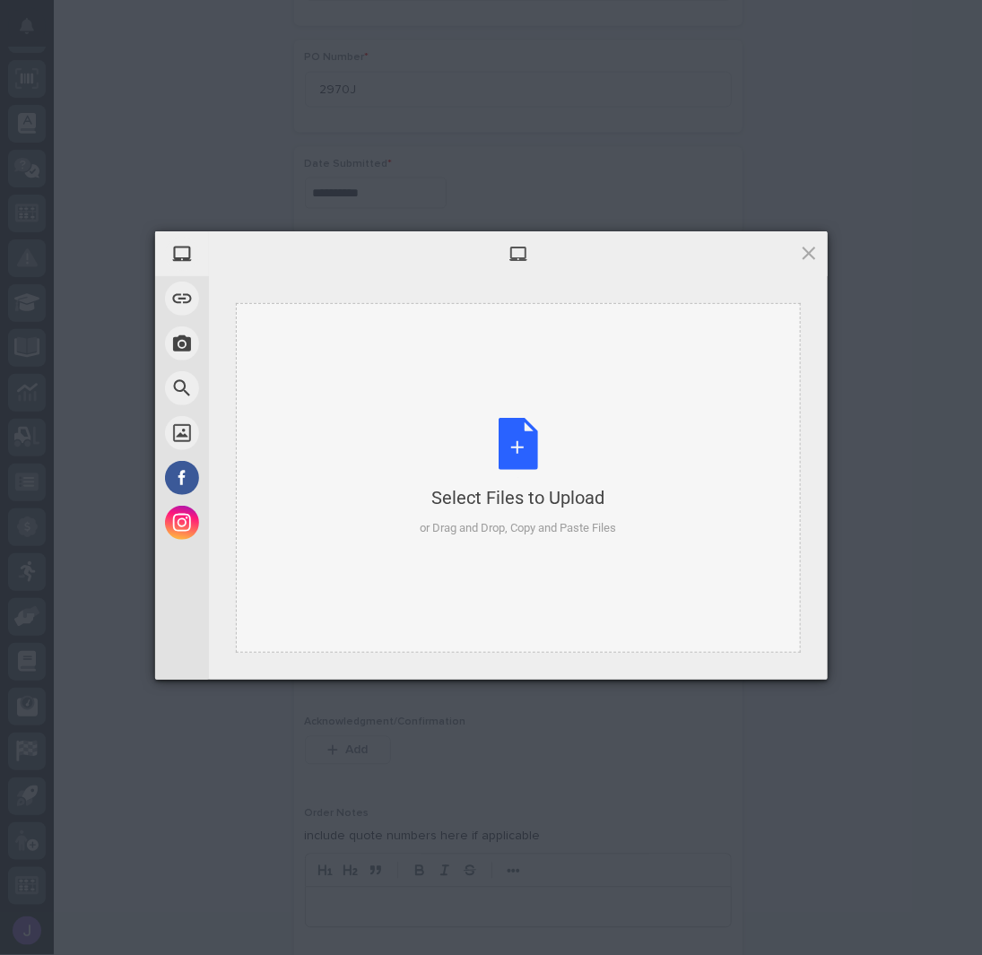
click at [516, 433] on div "Select Files to Upload or Drag and Drop, Copy and Paste Files" at bounding box center [518, 477] width 196 height 119
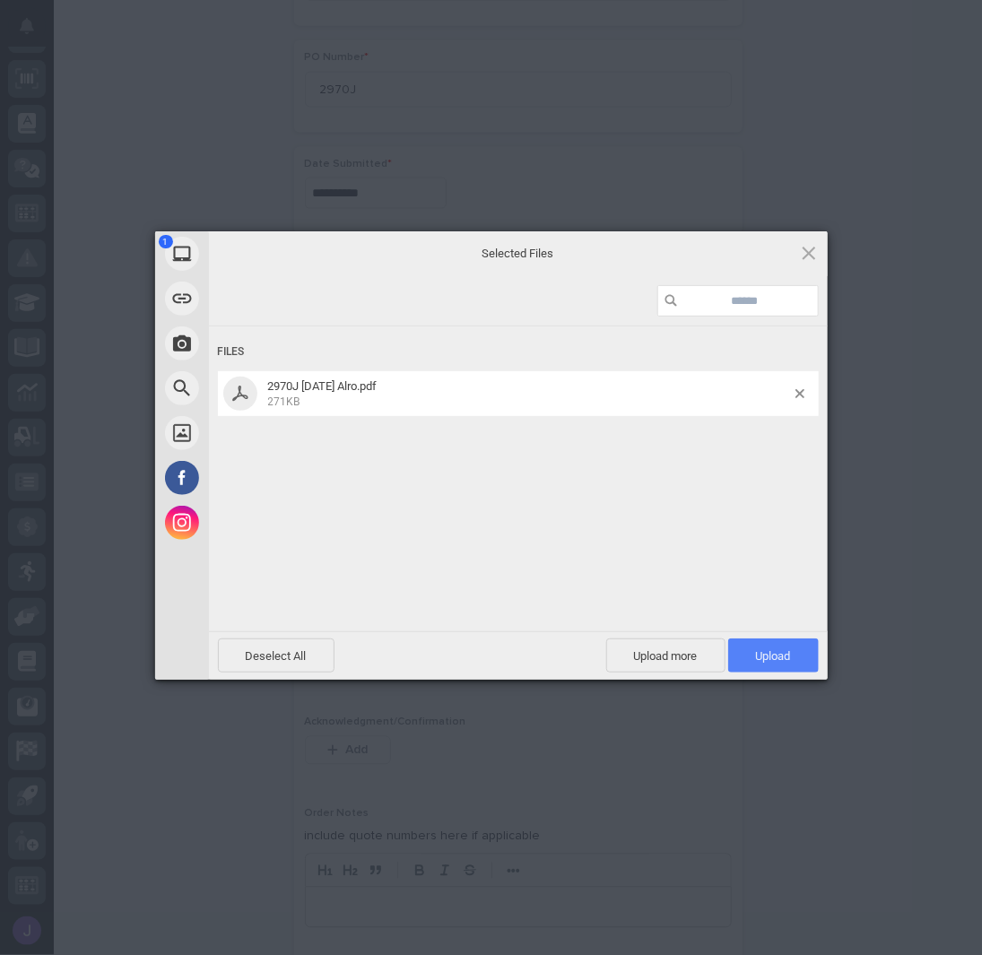
click at [781, 646] on span "Upload 1" at bounding box center [773, 655] width 91 height 34
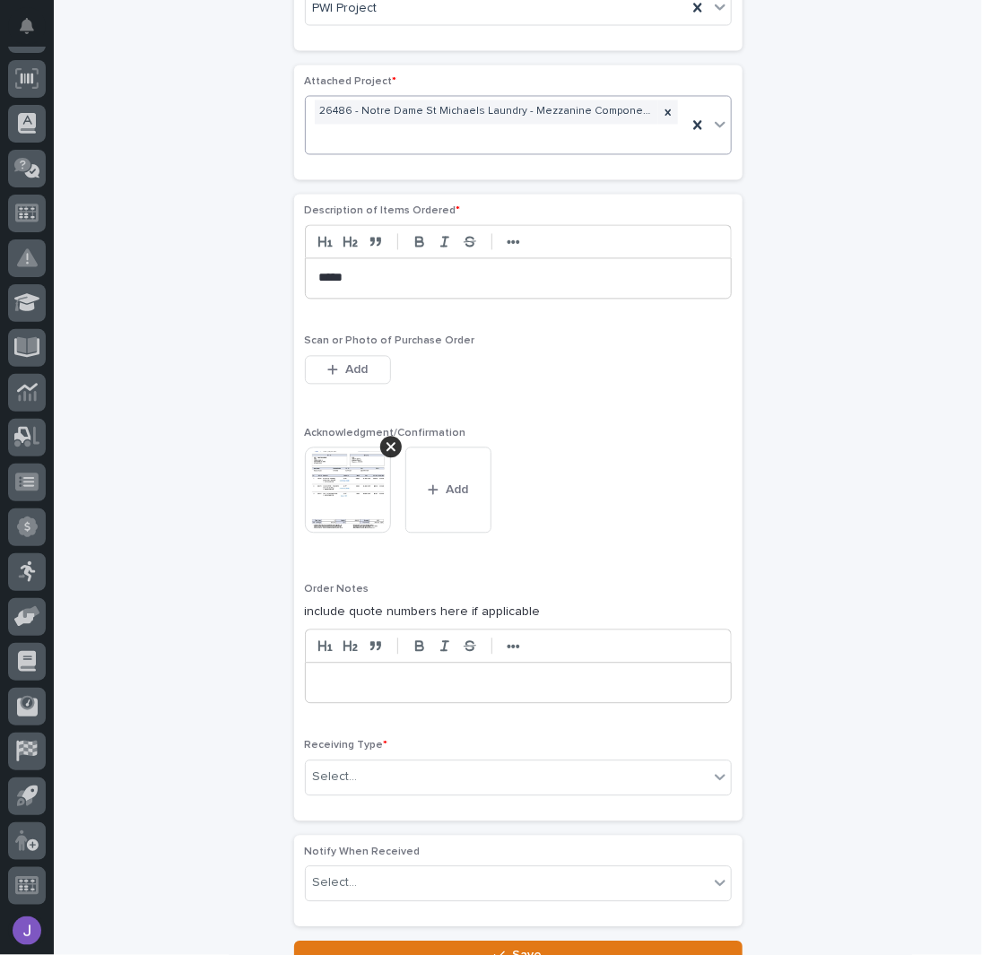
scroll to position [1235, 0]
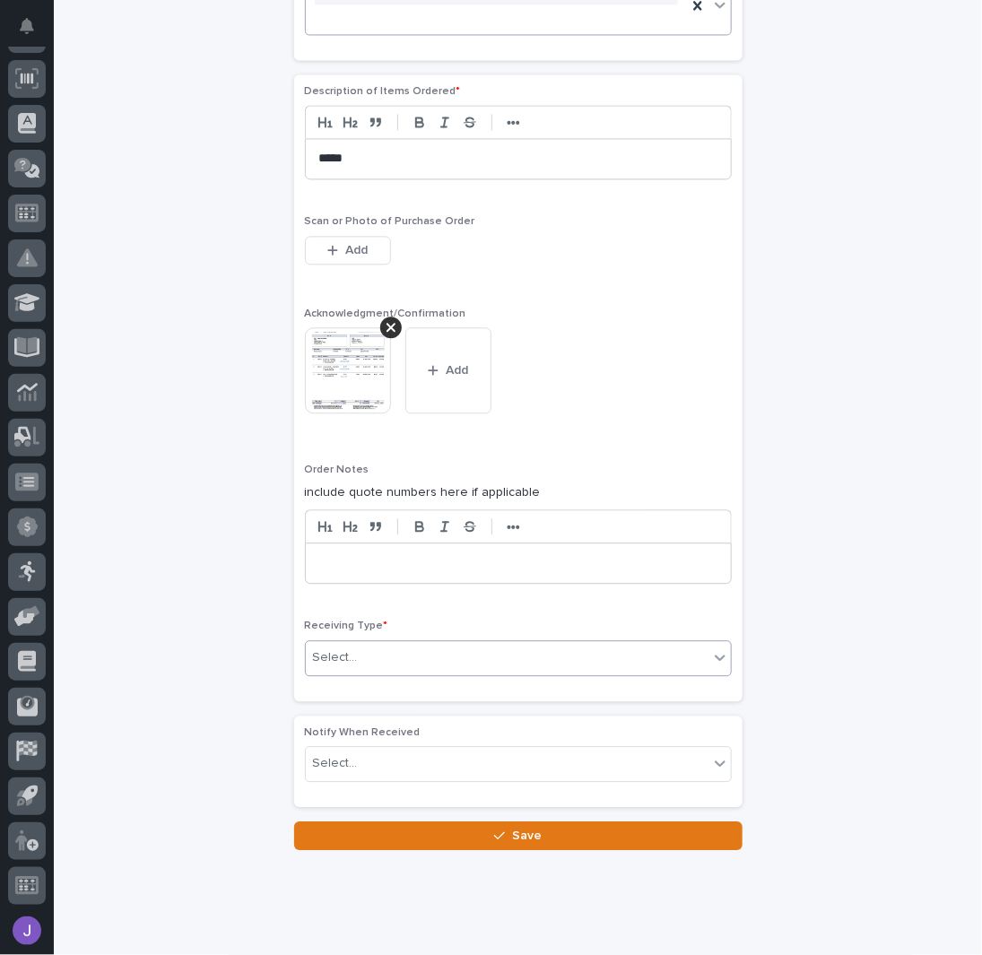
click at [342, 648] on div "Select..." at bounding box center [335, 657] width 45 height 19
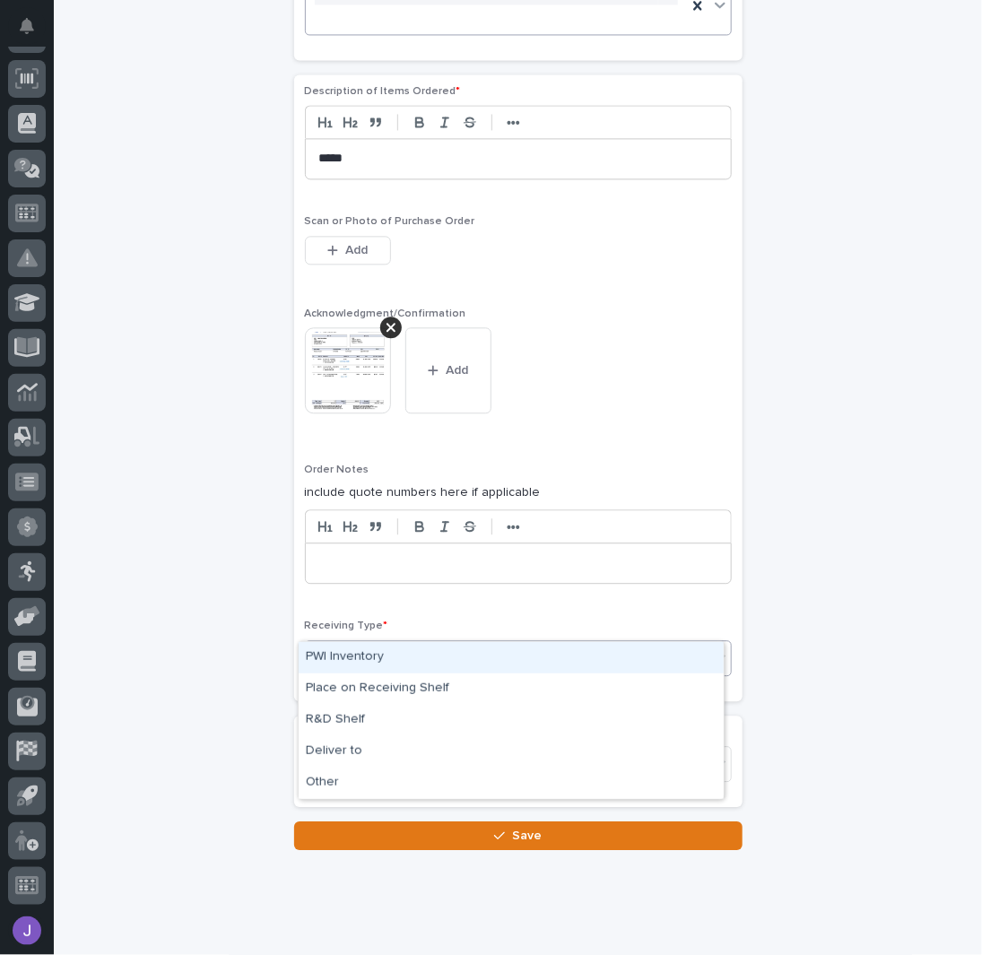
click at [337, 654] on div "PWI Inventory" at bounding box center [511, 657] width 425 height 31
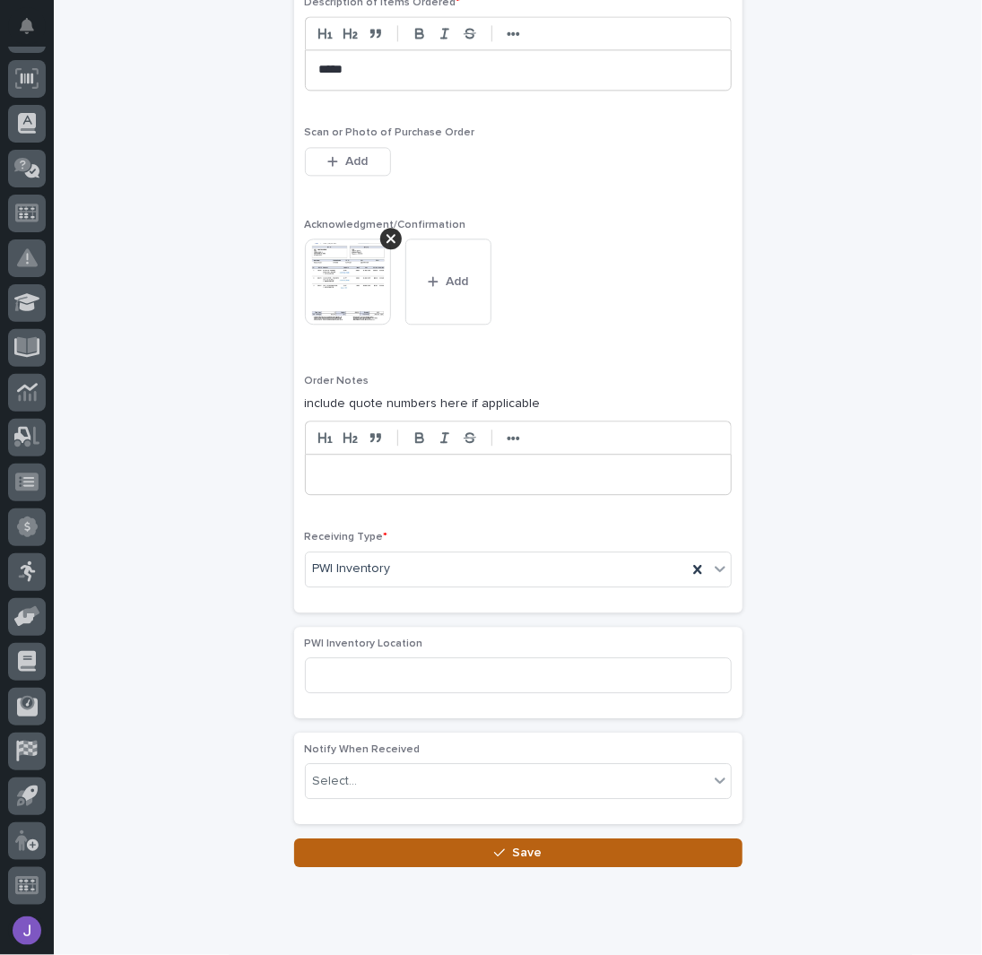
scroll to position [1325, 0]
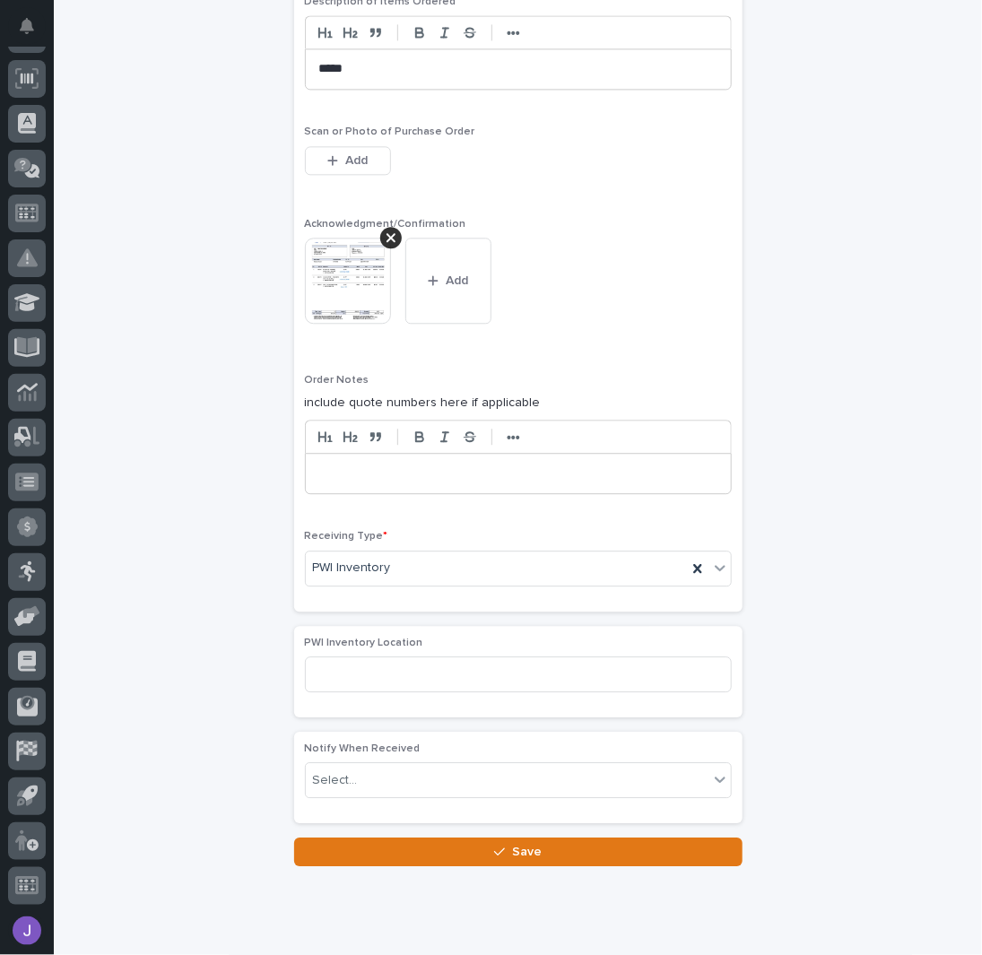
click at [327, 837] on button "Save" at bounding box center [518, 851] width 448 height 29
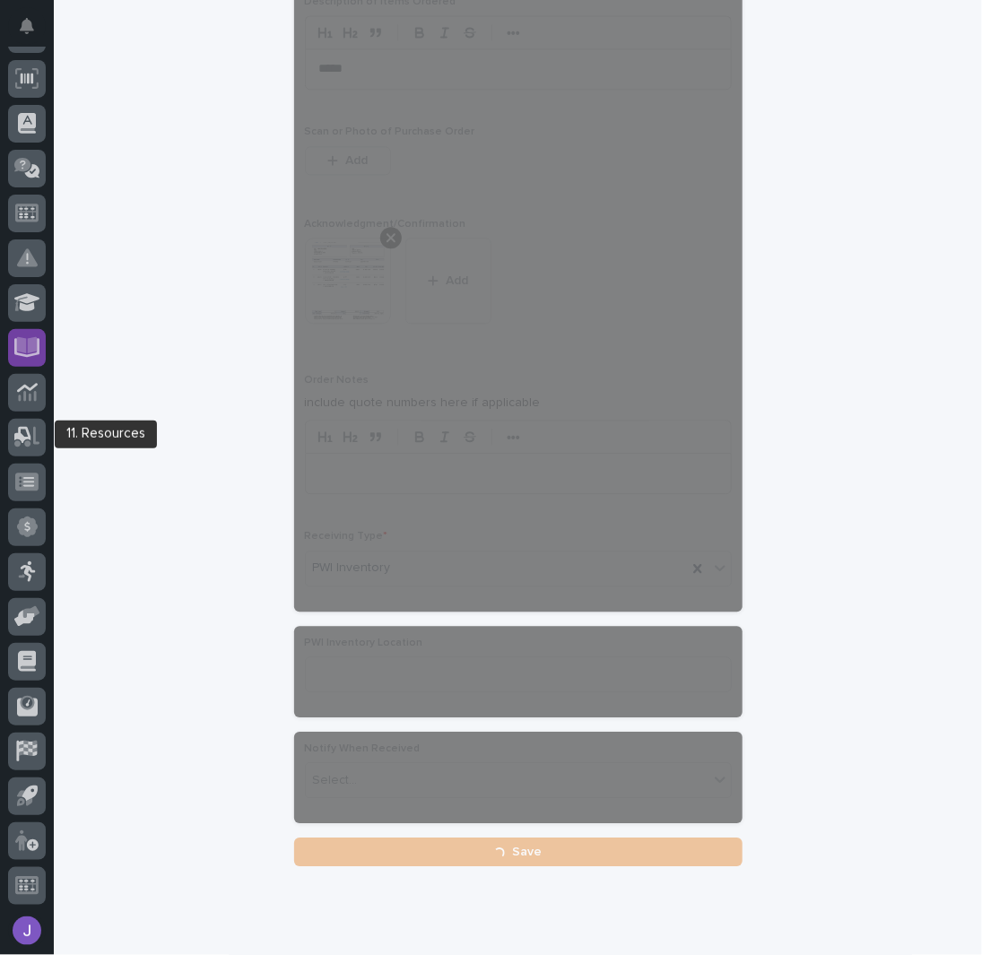
scroll to position [0, 0]
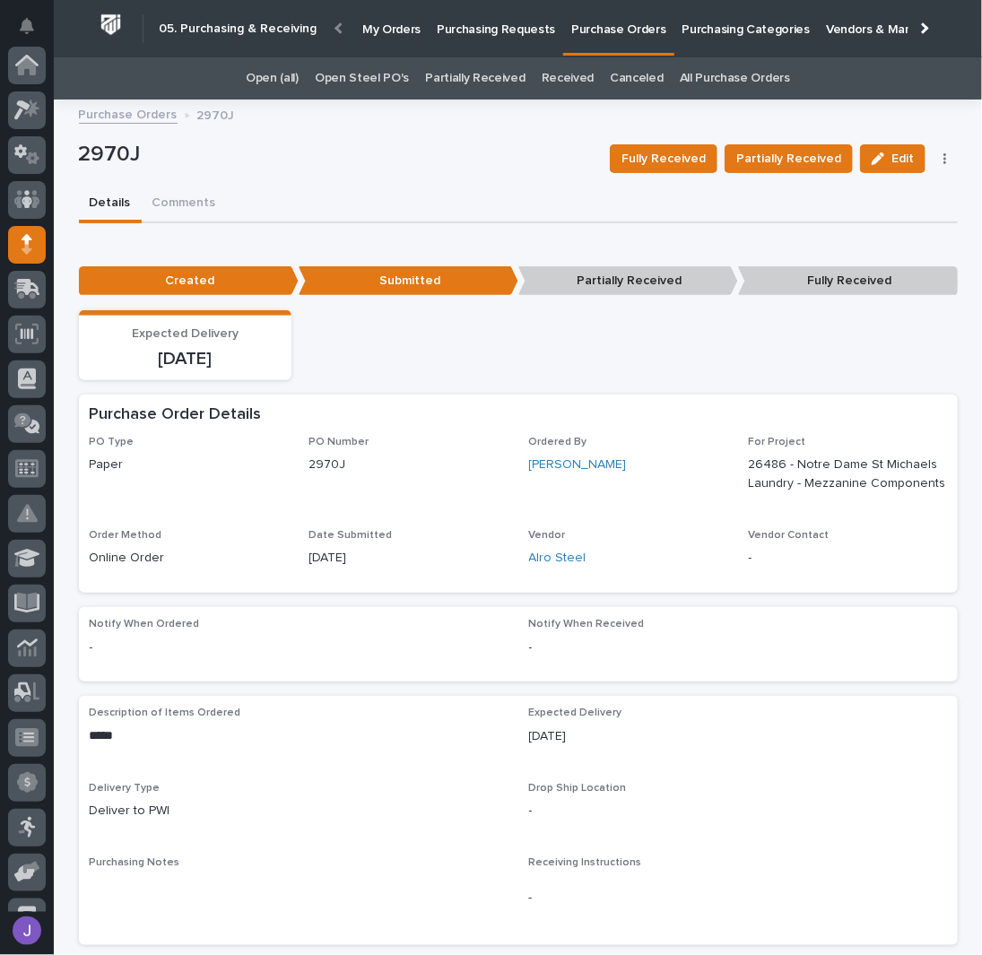
scroll to position [179, 0]
click at [497, 30] on p "Purchasing Requests" at bounding box center [496, 19] width 118 height 38
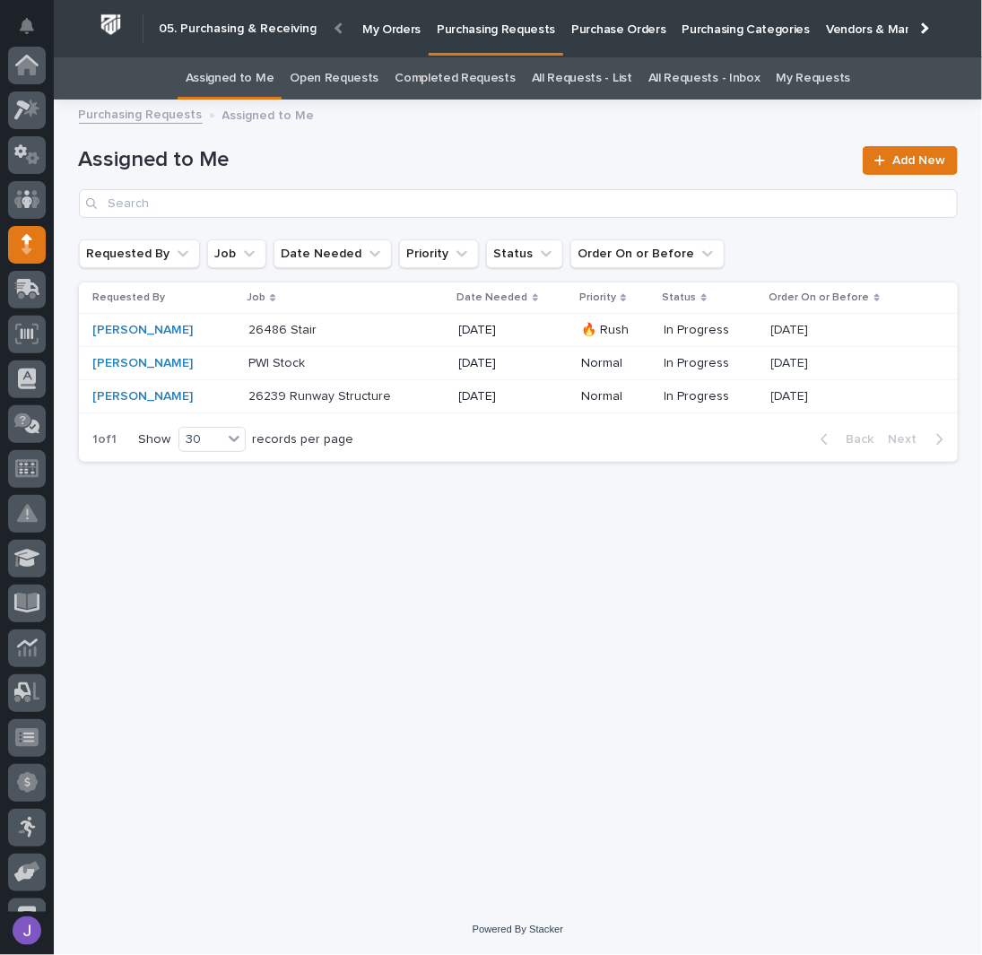
scroll to position [179, 0]
click at [187, 368] on div "[PERSON_NAME]" at bounding box center [164, 363] width 142 height 15
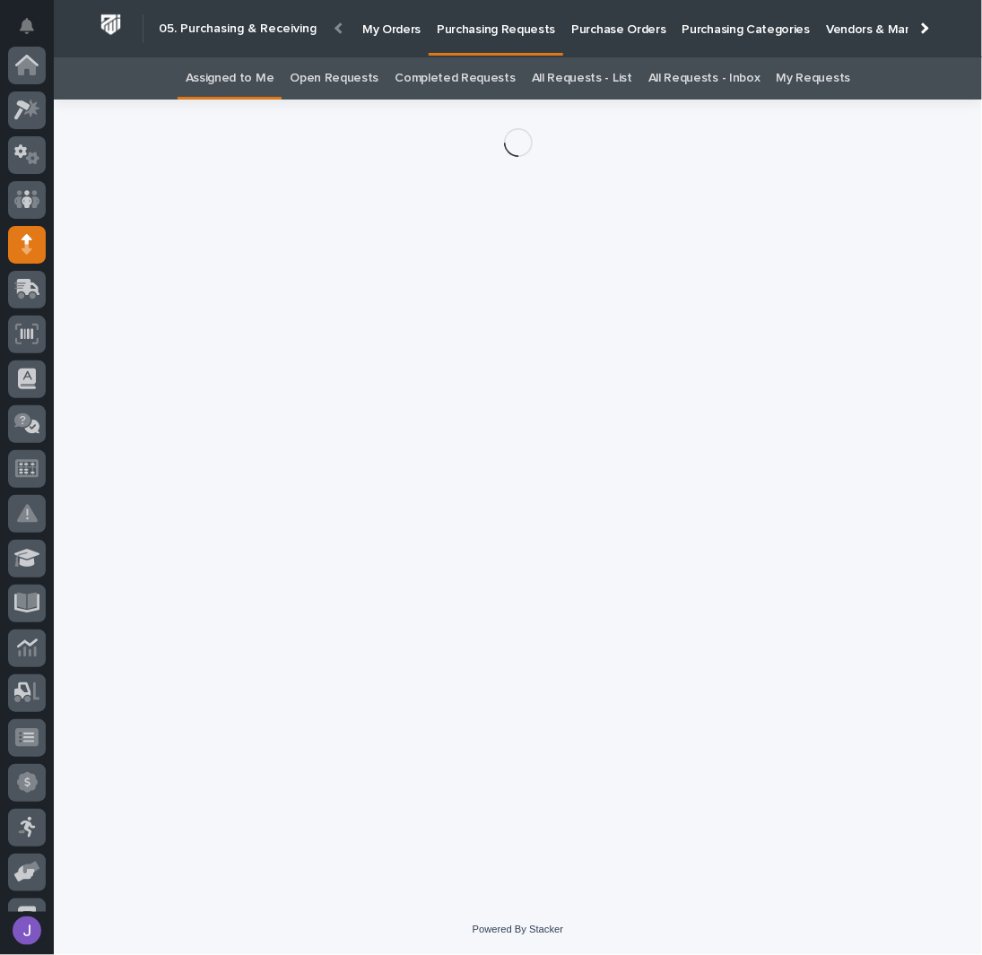
scroll to position [179, 0]
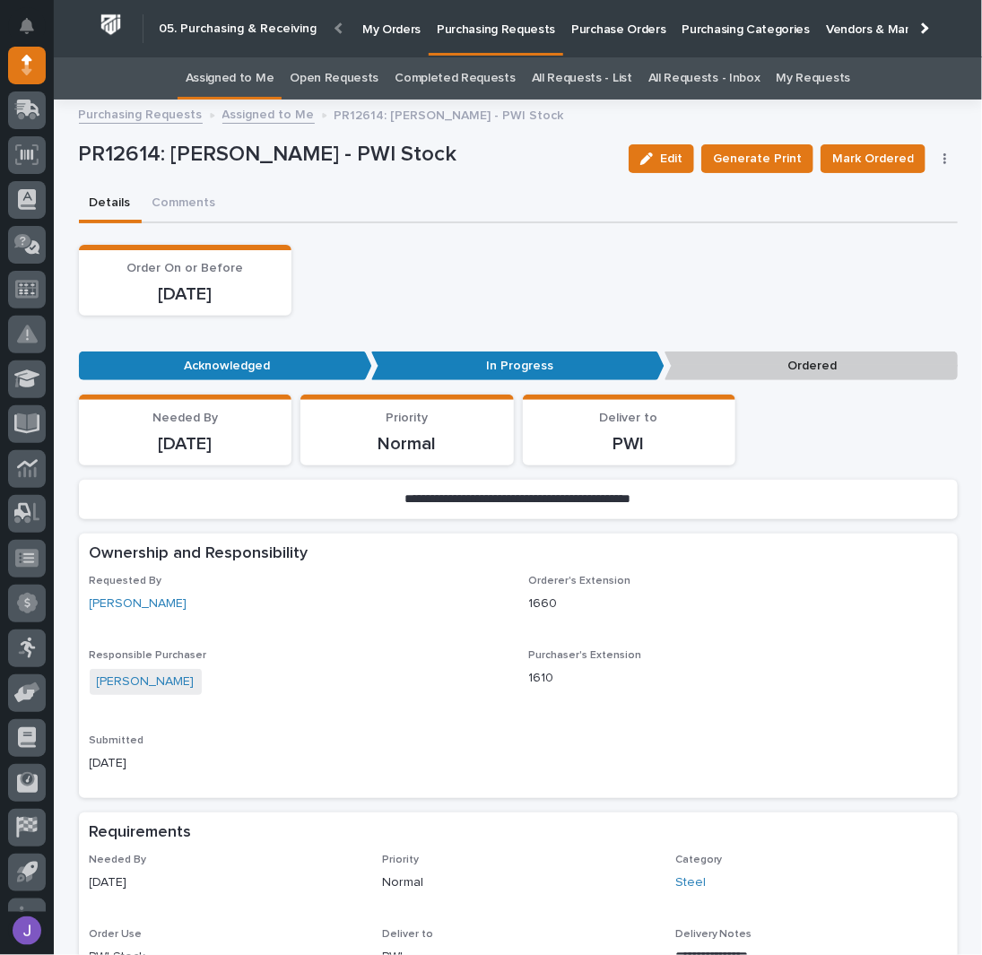
click at [941, 158] on button "button" at bounding box center [944, 158] width 25 height 13
click at [883, 214] on span "Edit Linked PO's" at bounding box center [887, 223] width 91 height 22
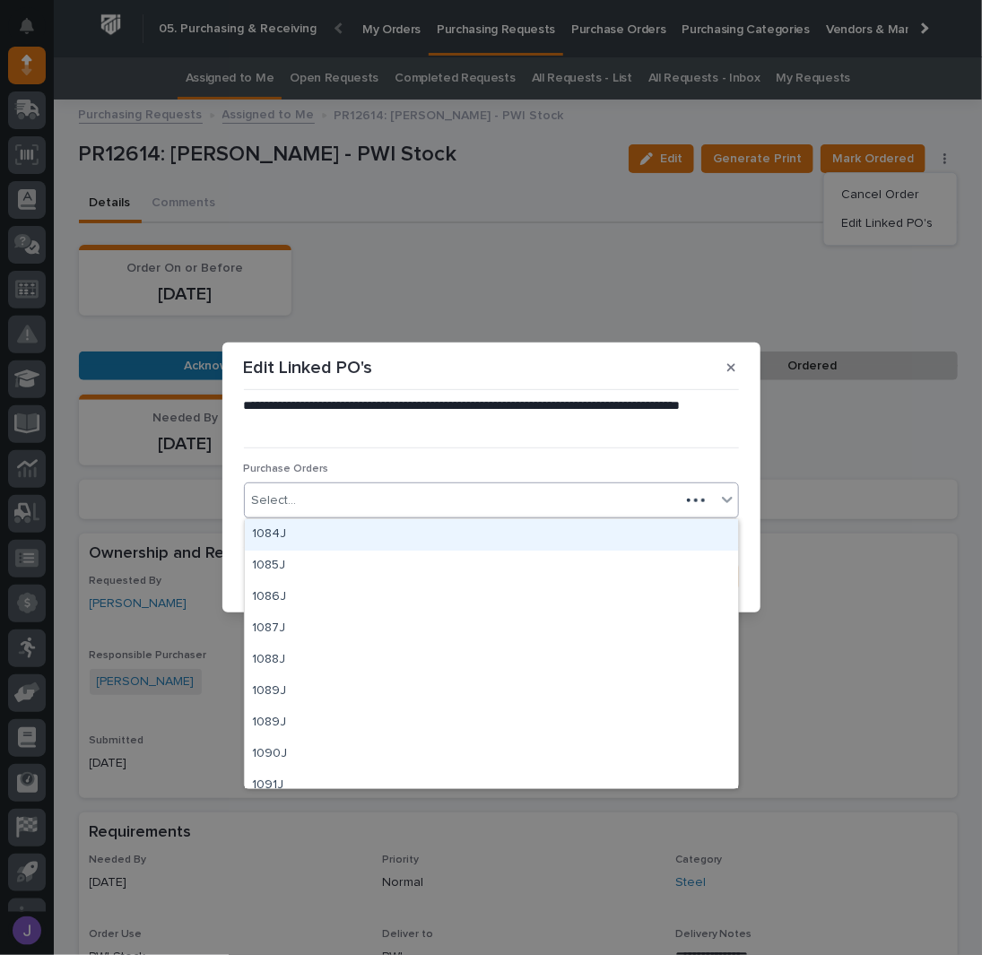
click at [350, 514] on div "Select..." at bounding box center [462, 501] width 435 height 30
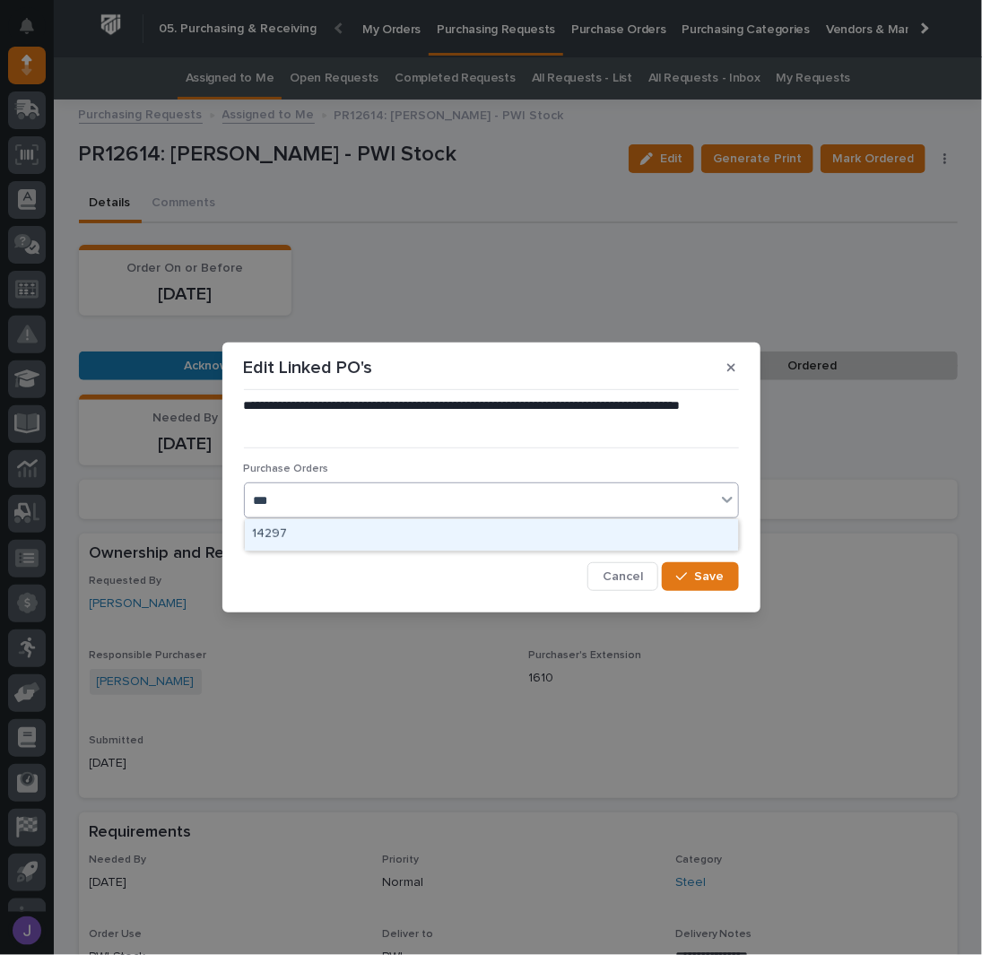
type input "****"
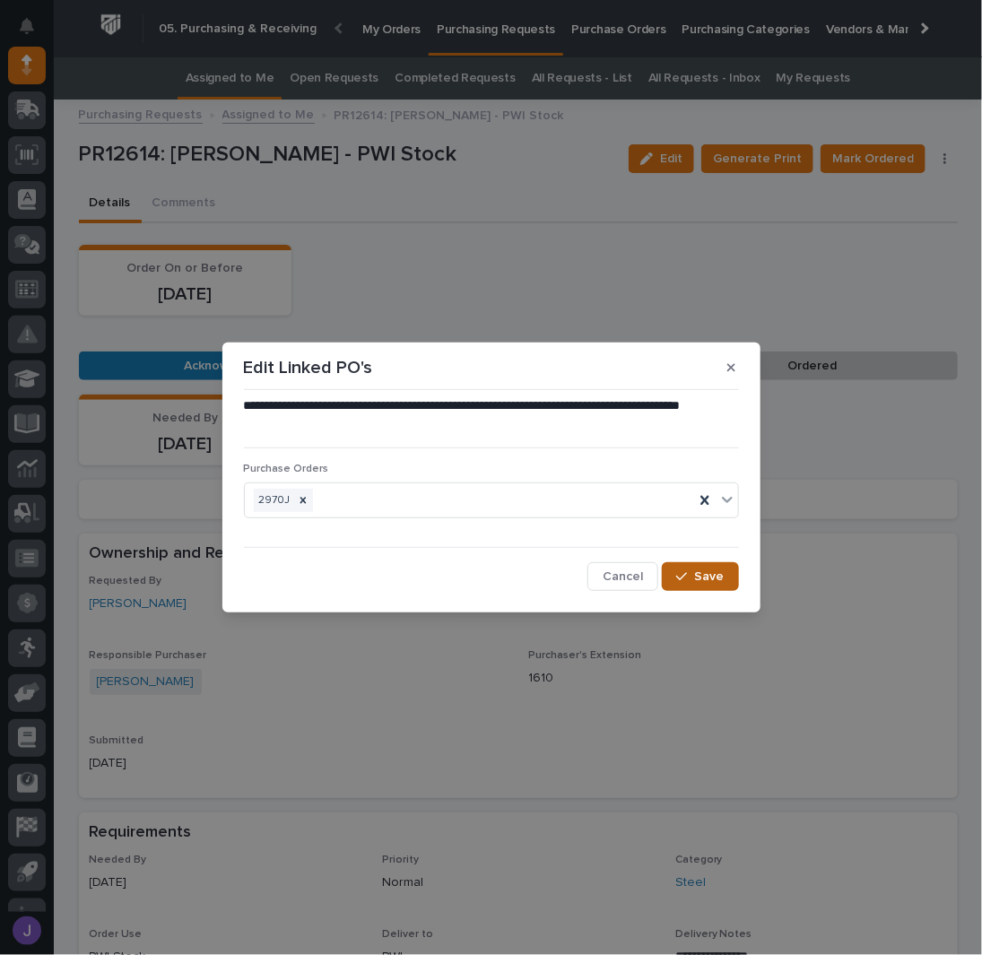
click at [687, 562] on button "Save" at bounding box center [700, 576] width 76 height 29
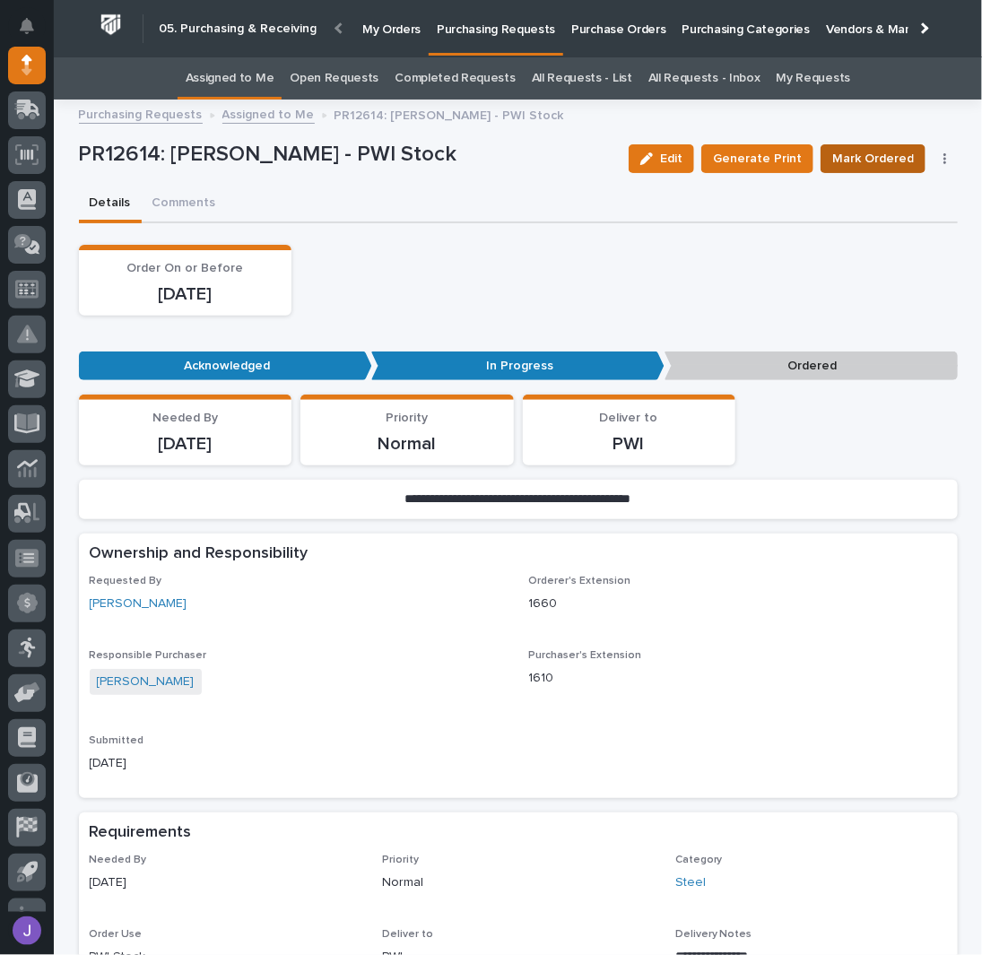
click at [882, 160] on span "Mark Ordered" at bounding box center [873, 159] width 82 height 22
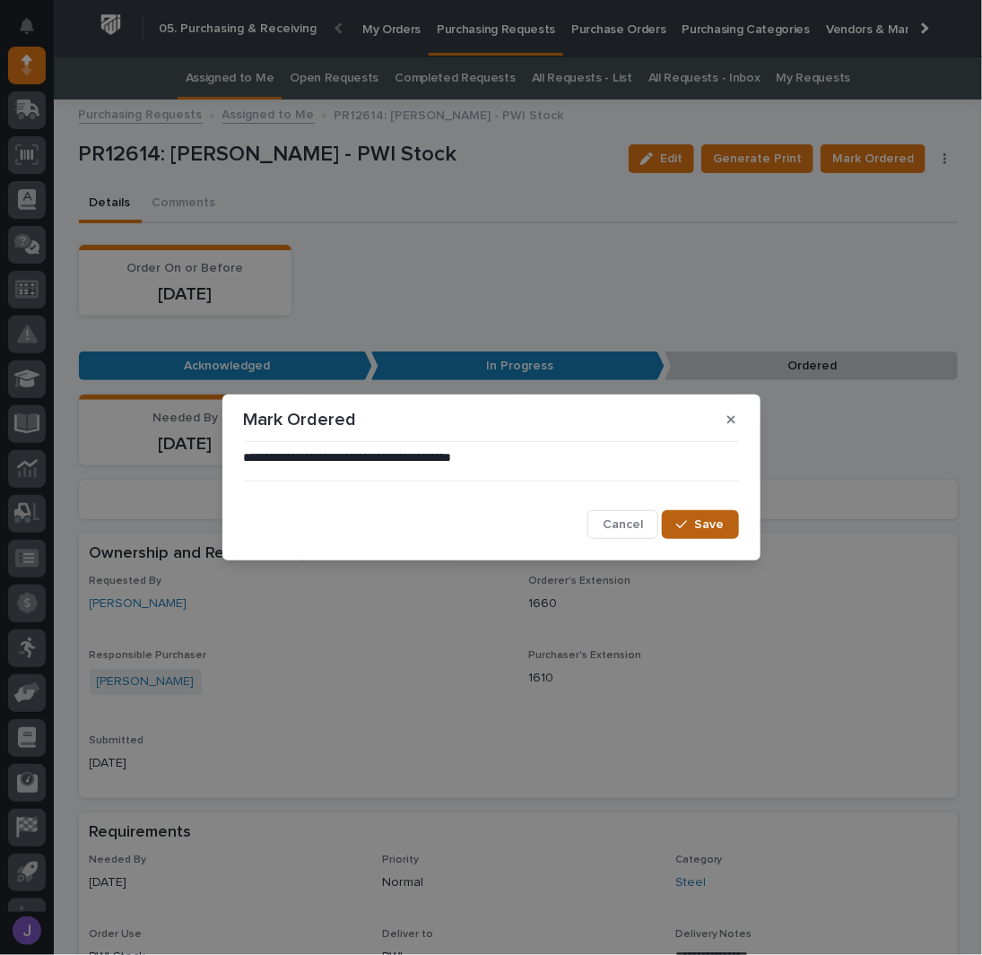
click at [710, 517] on span "Save" at bounding box center [710, 524] width 30 height 16
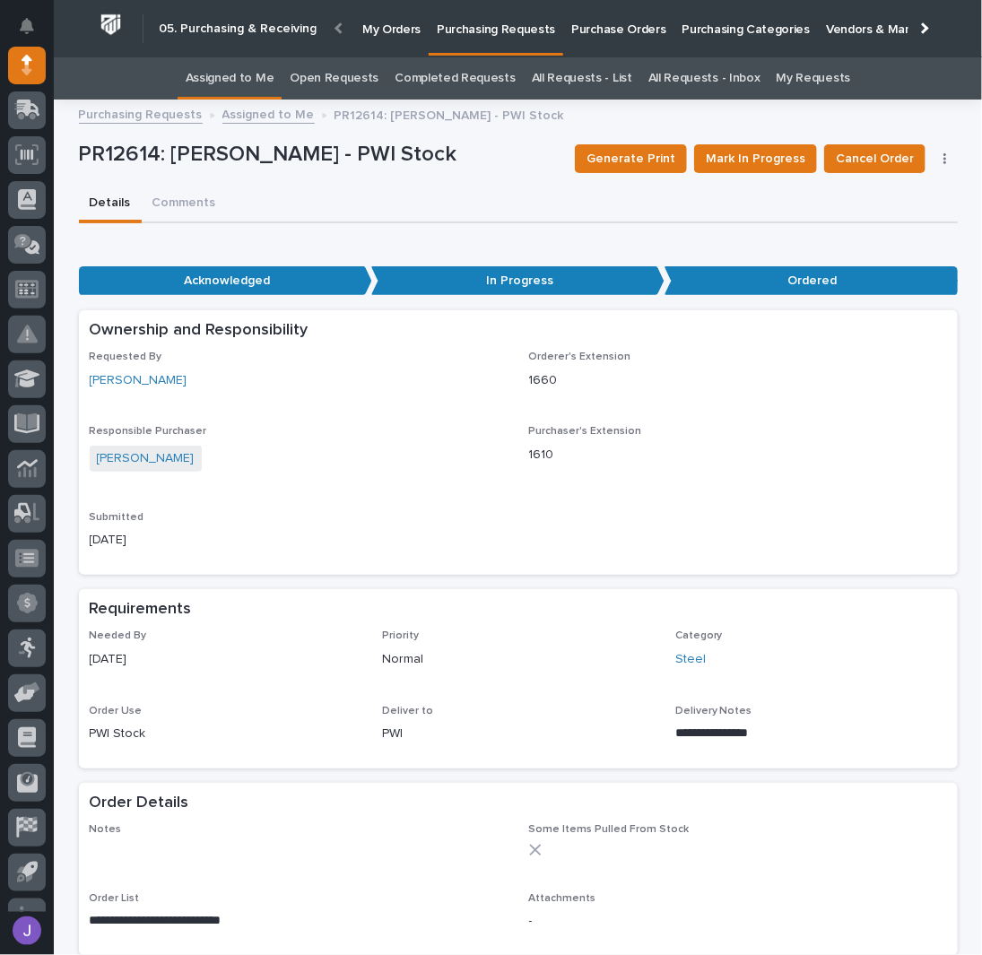
click at [245, 64] on link "Assigned to Me" at bounding box center [230, 78] width 89 height 42
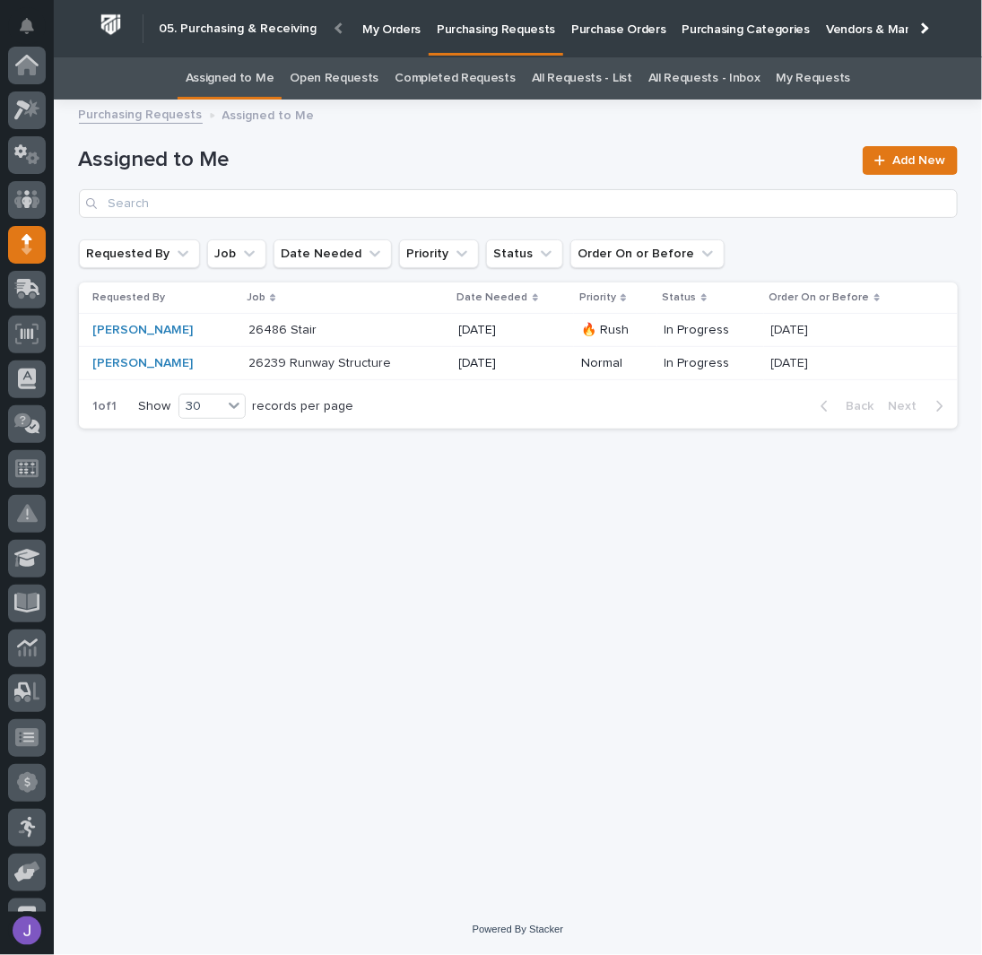
scroll to position [179, 0]
click at [353, 332] on p at bounding box center [323, 330] width 150 height 15
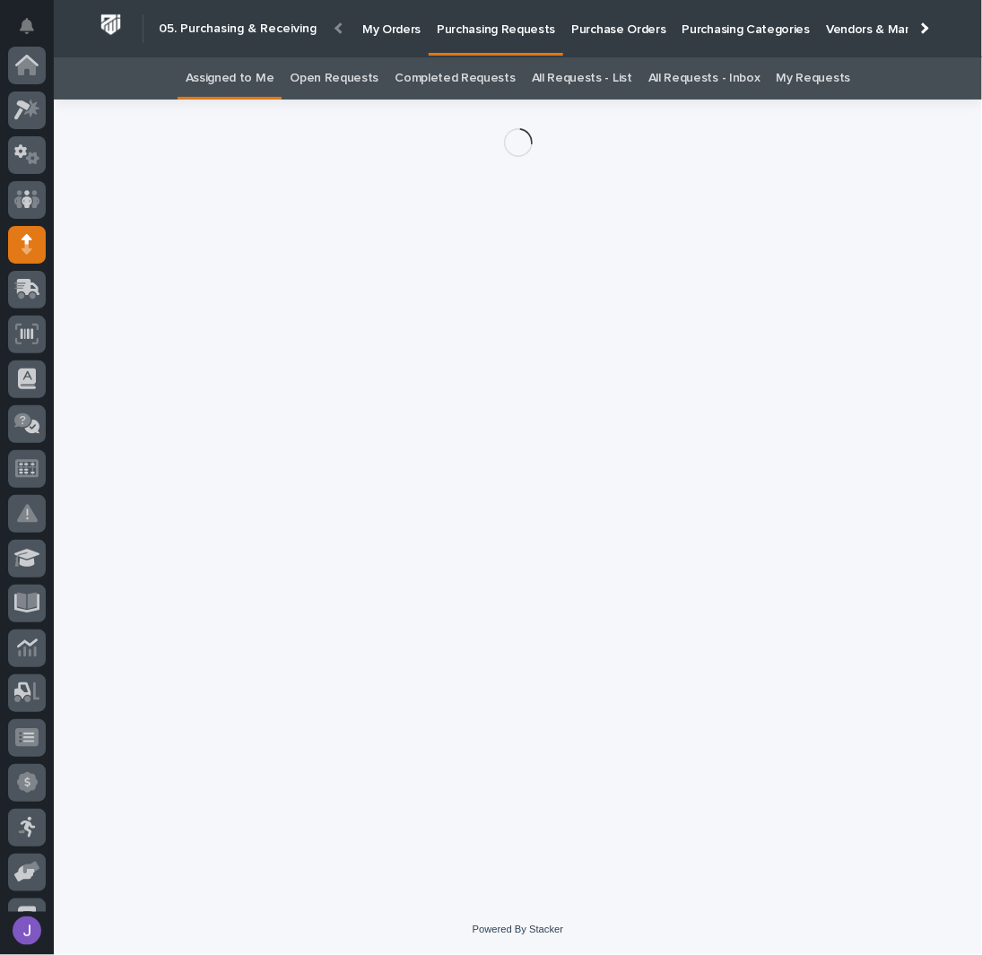
scroll to position [179, 0]
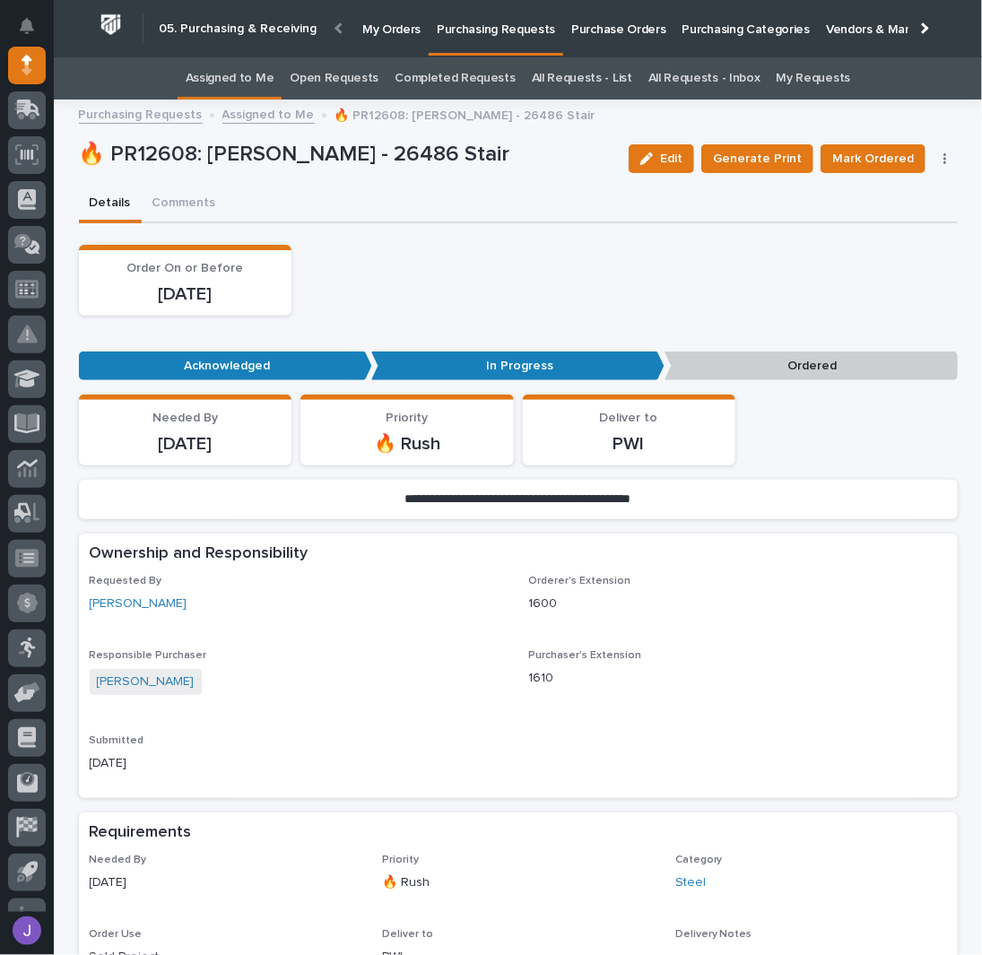
click at [939, 162] on button "button" at bounding box center [944, 158] width 25 height 13
click at [896, 219] on span "Edit Linked PO's" at bounding box center [887, 223] width 91 height 22
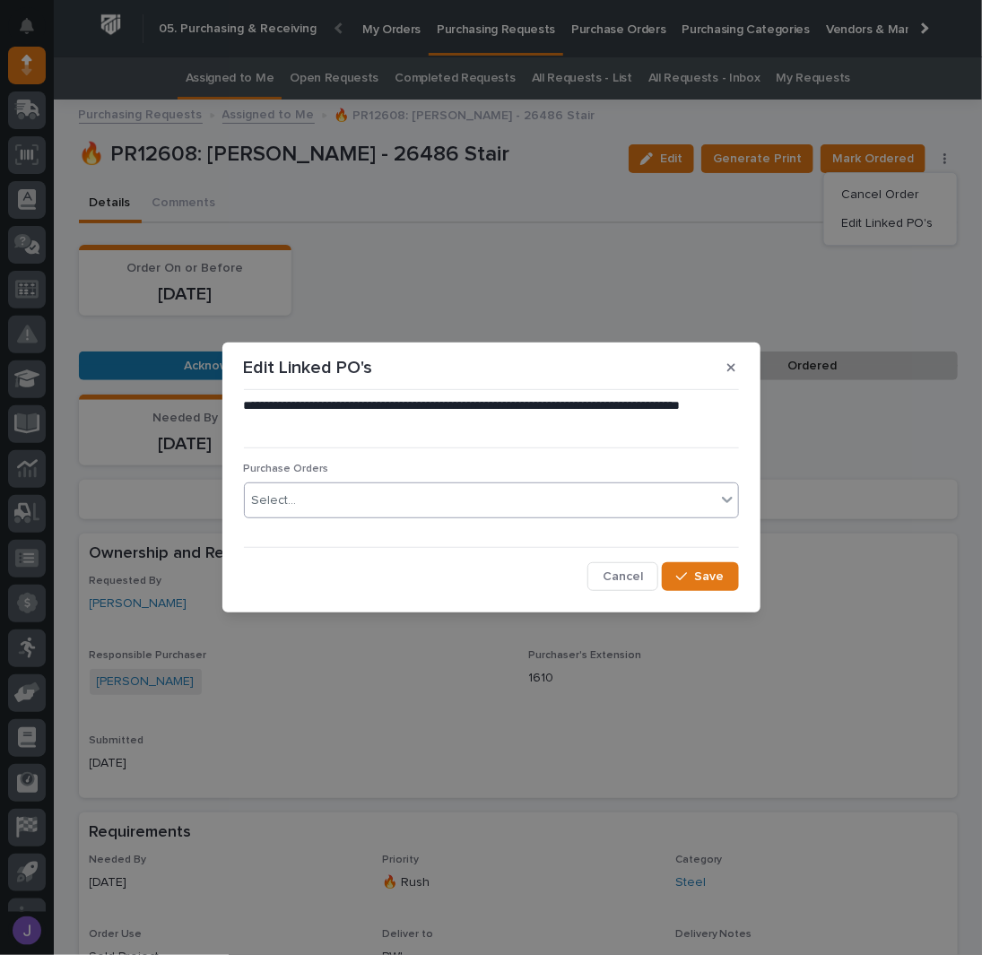
click at [348, 483] on div "Select..." at bounding box center [491, 500] width 495 height 36
click at [344, 489] on div "Select..." at bounding box center [480, 501] width 471 height 30
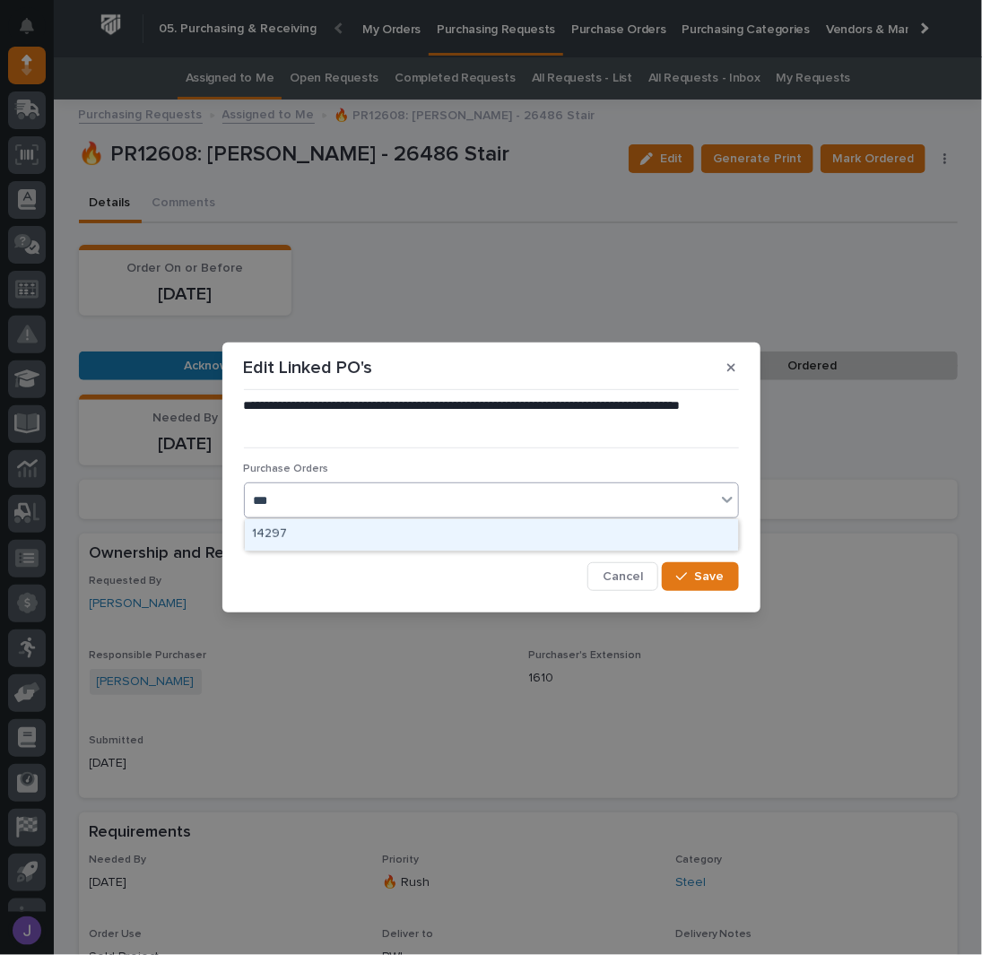
type input "****"
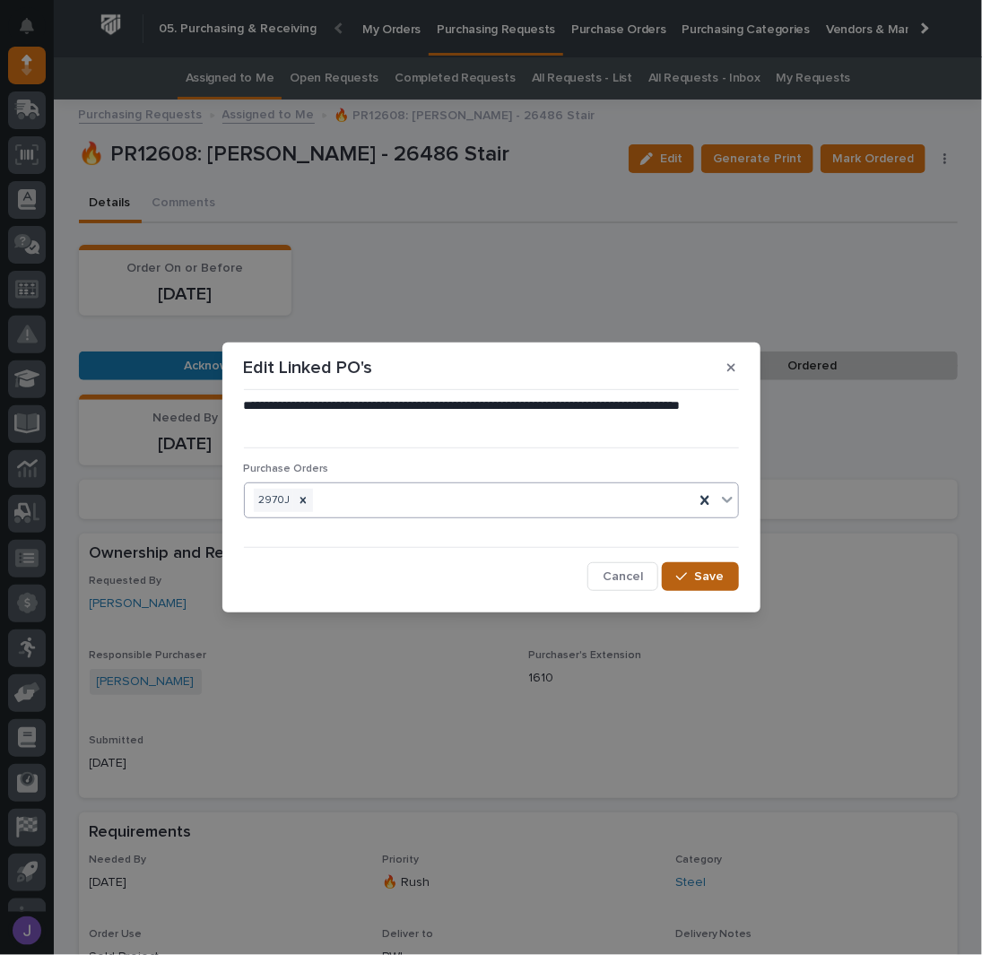
click at [700, 571] on span "Save" at bounding box center [710, 576] width 30 height 16
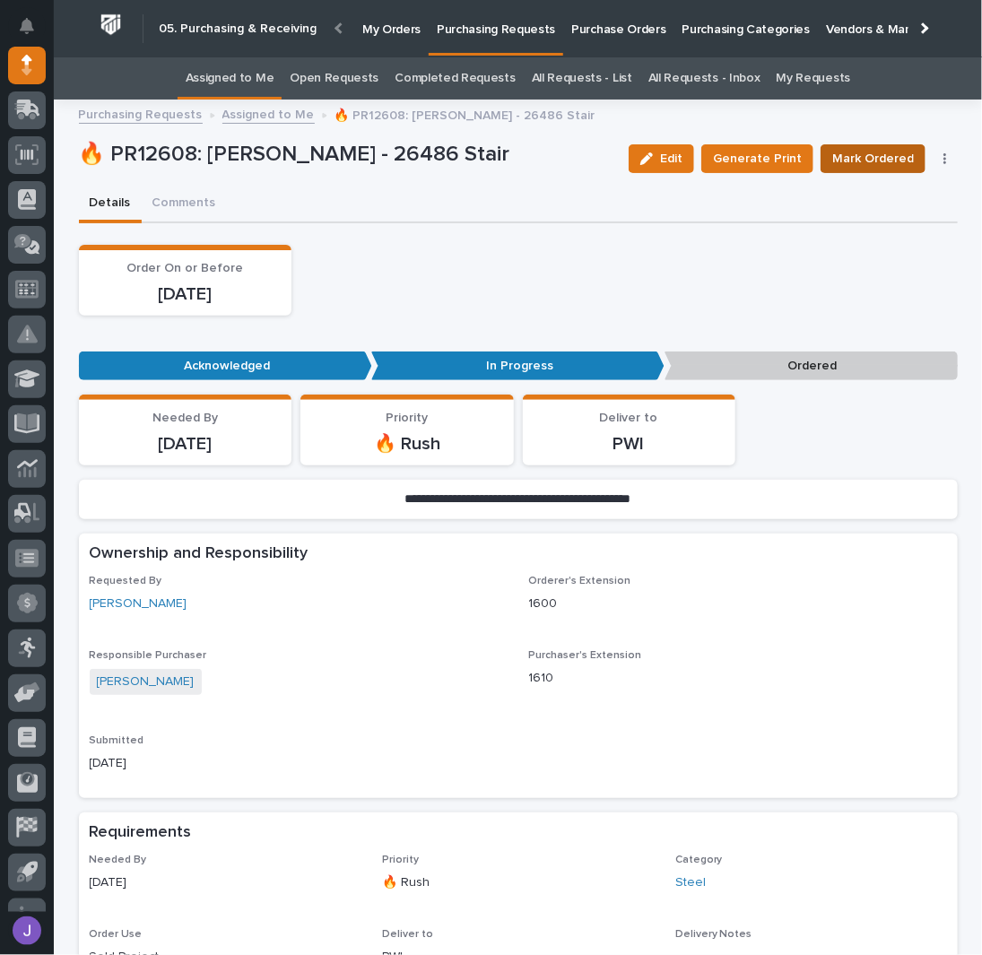
click at [881, 167] on span "Mark Ordered" at bounding box center [873, 159] width 82 height 22
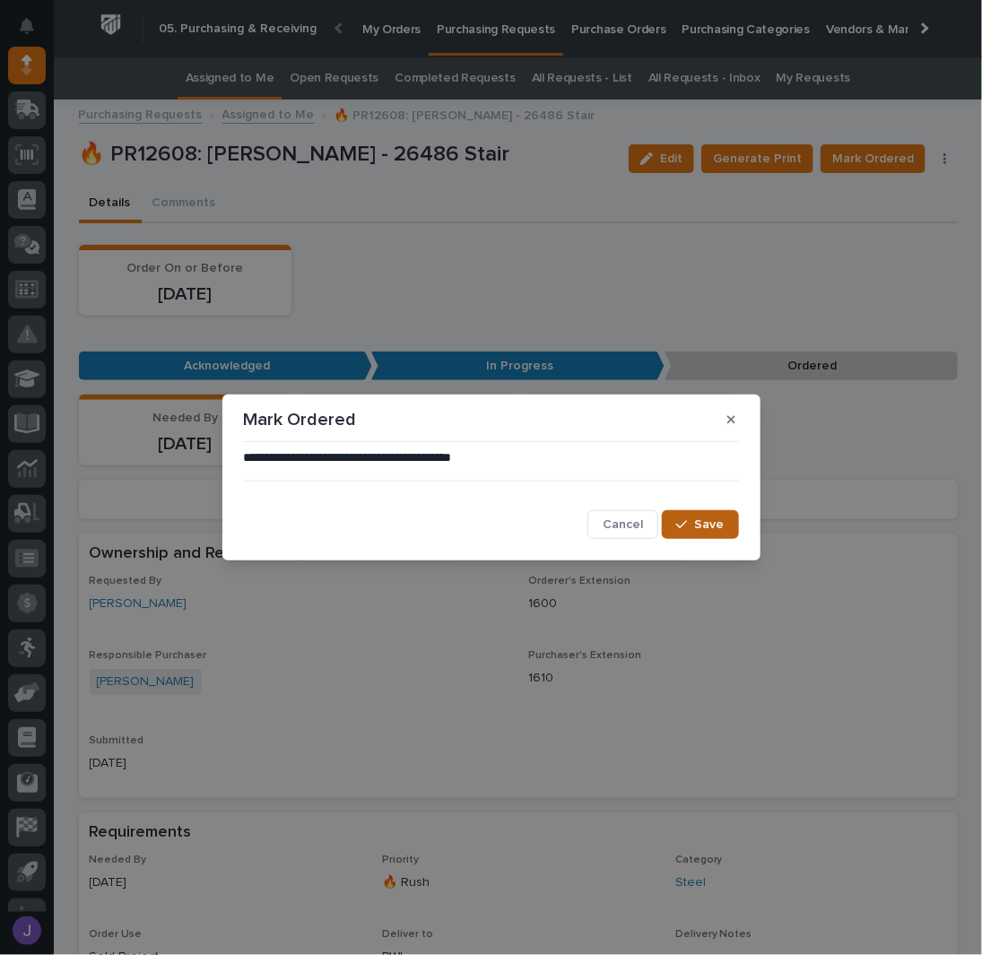
click at [687, 513] on button "Save" at bounding box center [700, 524] width 76 height 29
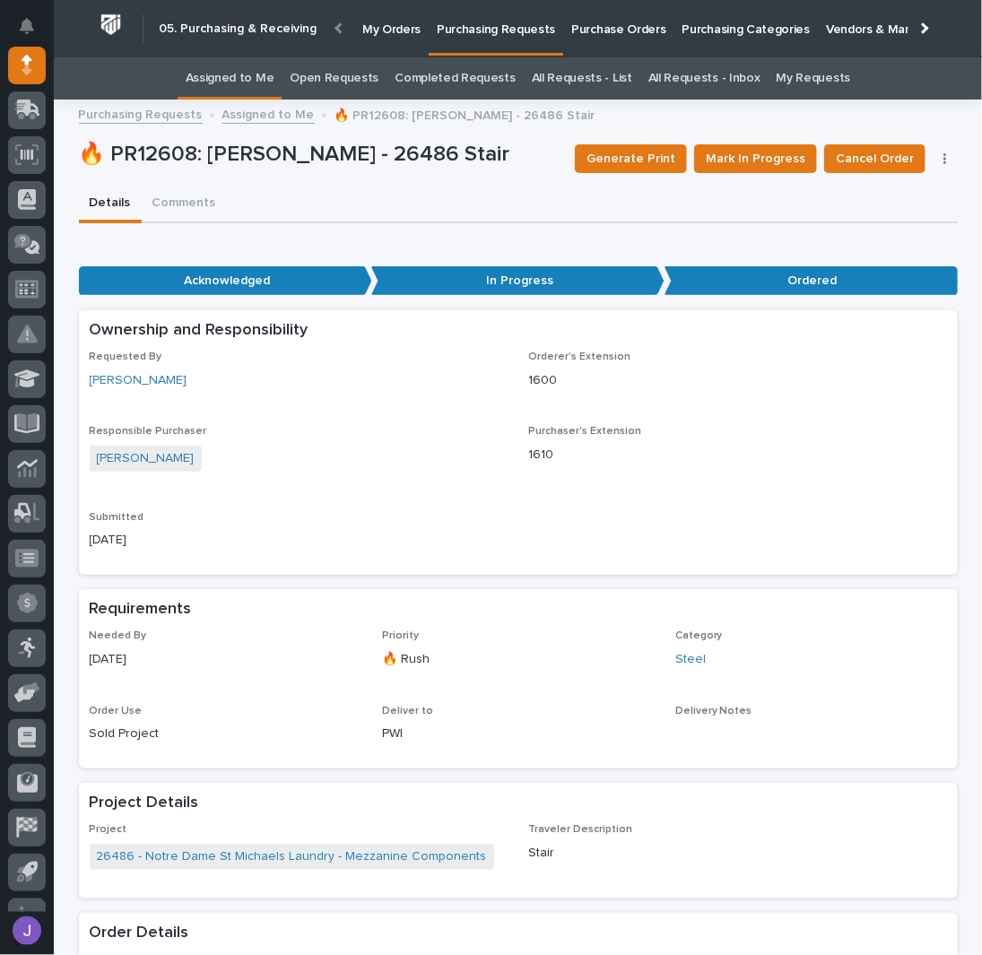
click at [267, 85] on link "Assigned to Me" at bounding box center [230, 78] width 89 height 42
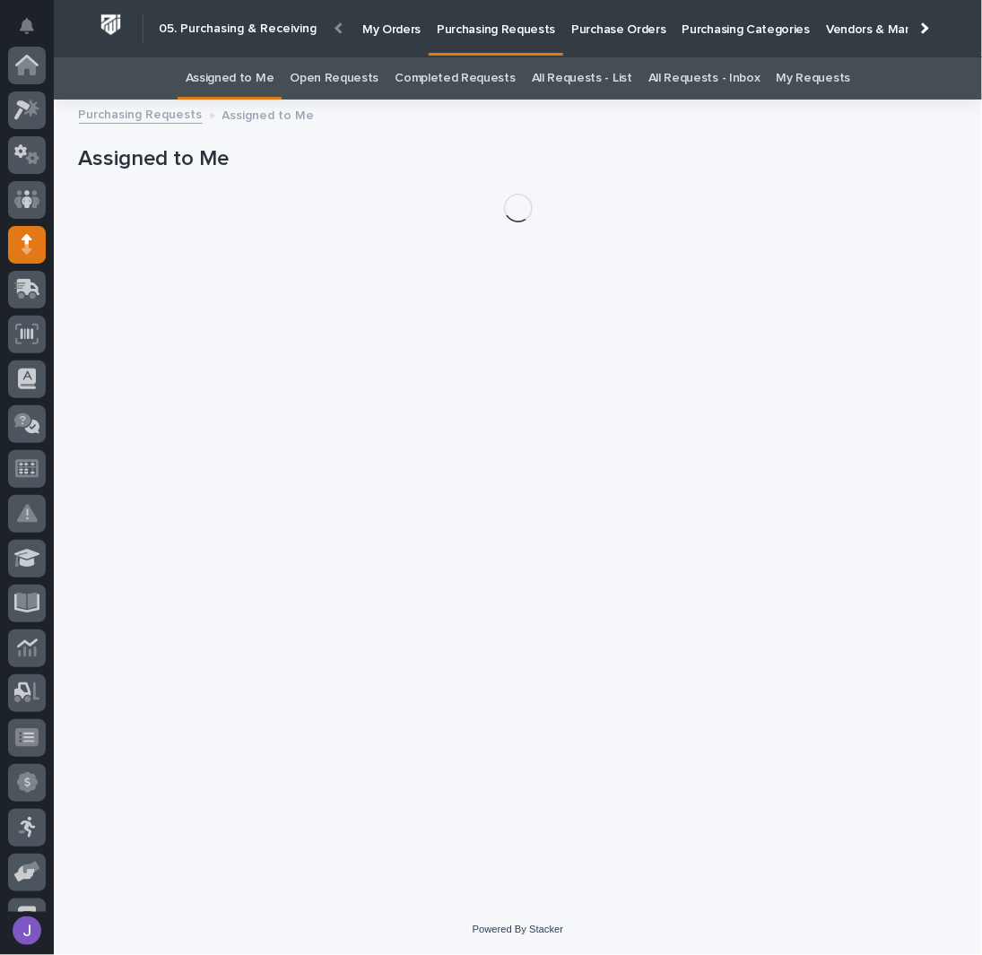
scroll to position [179, 0]
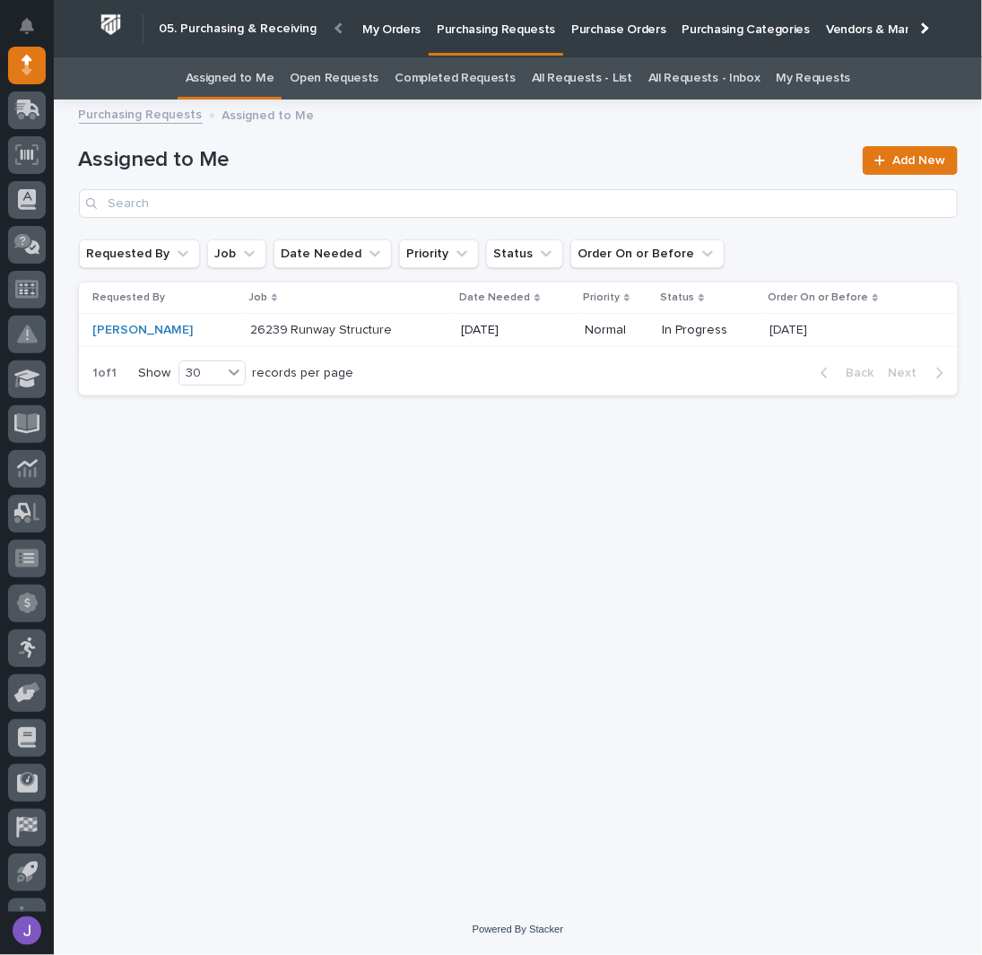
click at [316, 169] on h1 "Assigned to Me" at bounding box center [466, 160] width 774 height 26
click at [429, 333] on div "26239 Runway Structure 26239 Runway Structure" at bounding box center [348, 331] width 197 height 30
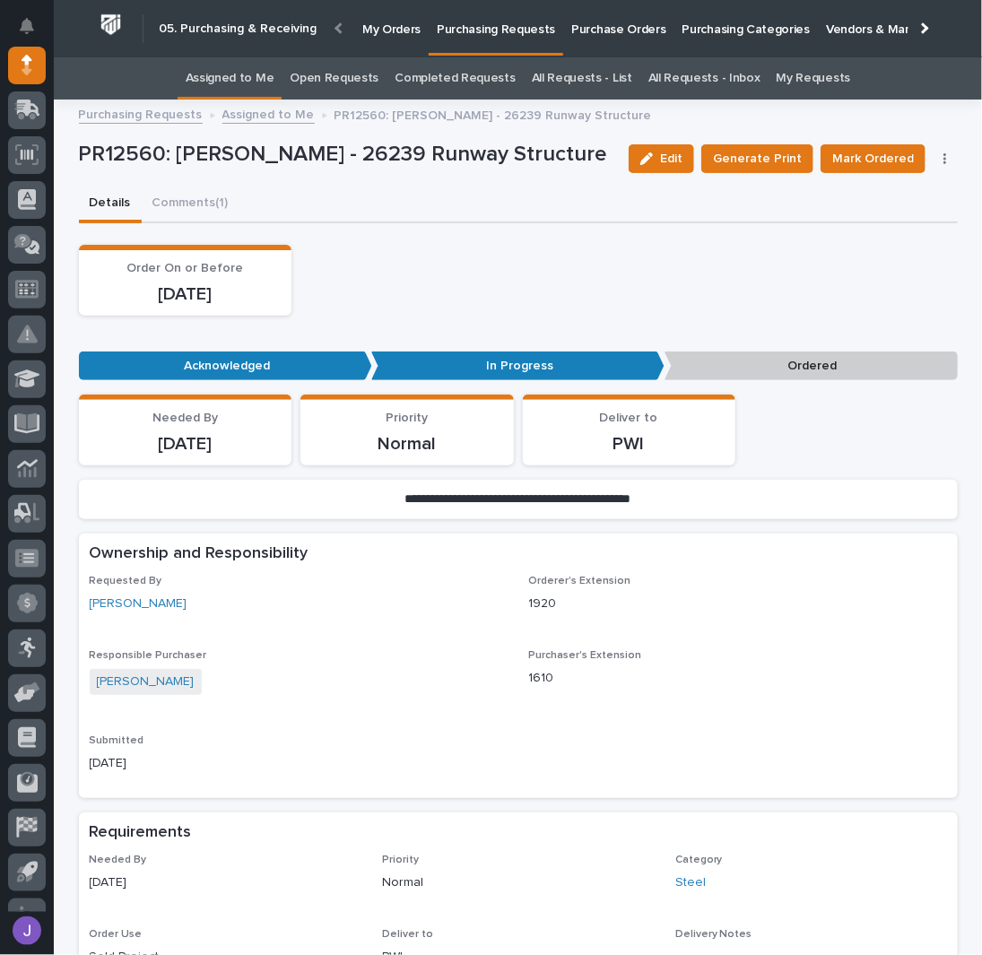
click at [399, 270] on div "Order On or Before [DATE]" at bounding box center [518, 280] width 879 height 71
click at [462, 265] on div "Order On or Before [DATE]" at bounding box center [518, 280] width 879 height 71
click at [404, 258] on div "Order On or Before [DATE]" at bounding box center [518, 280] width 879 height 71
click at [426, 307] on div "Order On or Before [DATE]" at bounding box center [518, 280] width 879 height 71
